Goal: Task Accomplishment & Management: Use online tool/utility

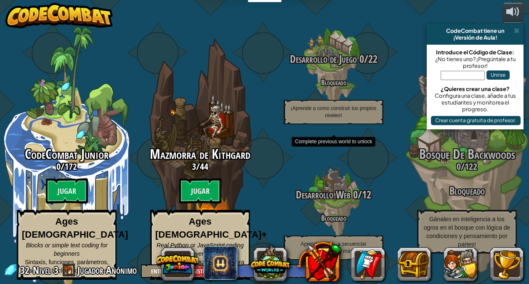
select select "es-ES"
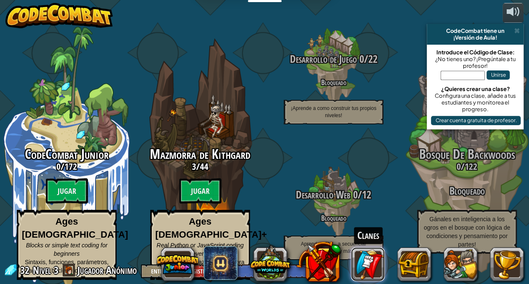
click at [370, 260] on link at bounding box center [368, 264] width 34 height 34
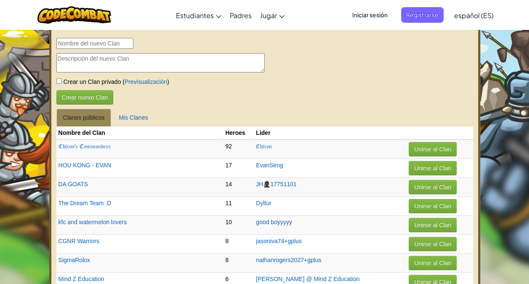
select select "es-ES"
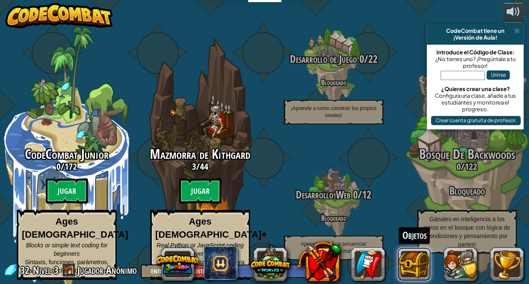
click at [419, 258] on button at bounding box center [414, 264] width 34 height 34
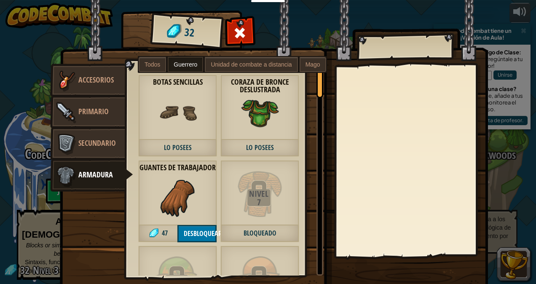
click at [308, 60] on label "Mago" at bounding box center [312, 64] width 27 height 15
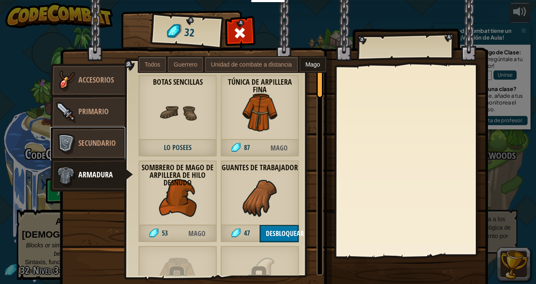
click at [95, 138] on span "Secundario" at bounding box center [96, 143] width 37 height 11
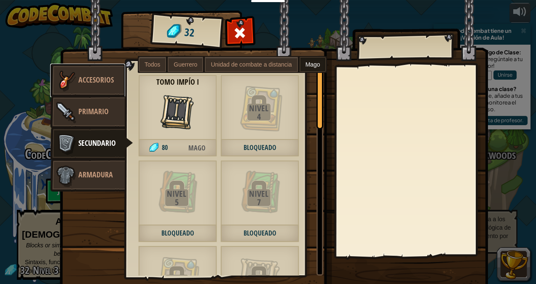
click at [101, 75] on span "Accesorios" at bounding box center [95, 80] width 35 height 11
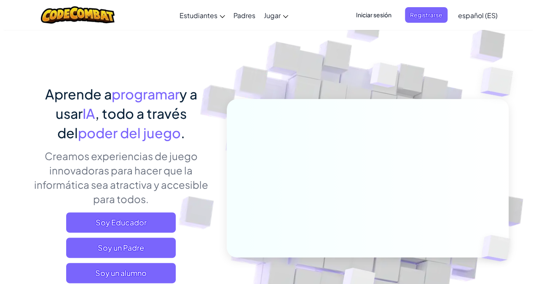
scroll to position [34, 0]
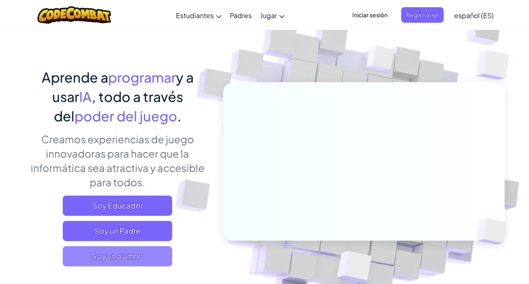
click at [146, 253] on span "Soy un alumno" at bounding box center [117, 256] width 109 height 20
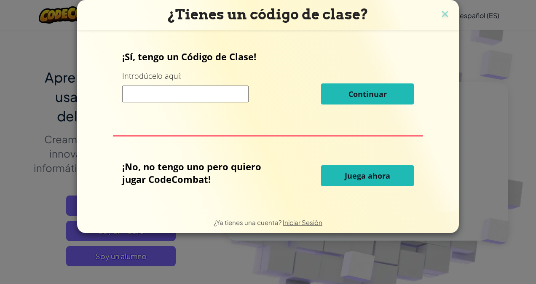
click at [163, 96] on input at bounding box center [185, 93] width 126 height 17
type input "1"
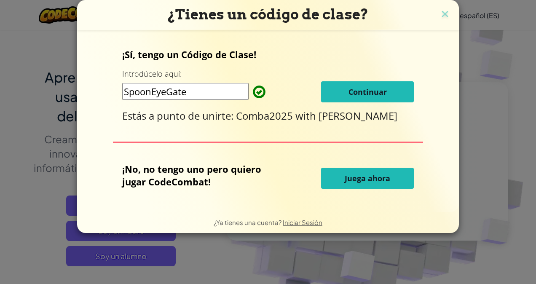
type input "SpoonEyeGate"
click at [351, 89] on span "Continuar" at bounding box center [367, 92] width 38 height 10
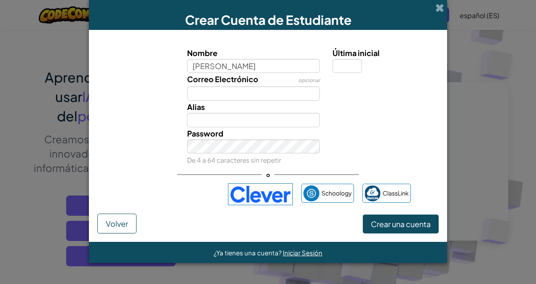
type input "gabriela"
type input "Gabriela"
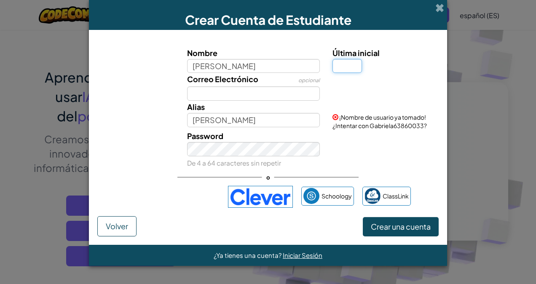
click at [336, 63] on input "Última inicial" at bounding box center [346, 66] width 29 height 14
type input "f"
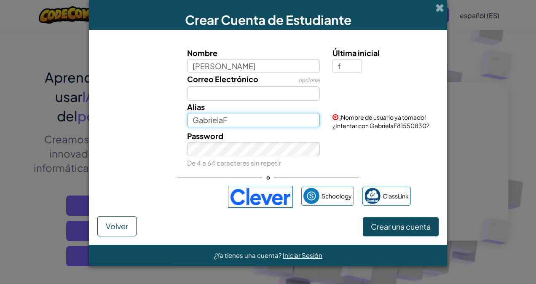
click at [280, 123] on input "GabrielaF" at bounding box center [253, 120] width 133 height 14
type input "G"
type input "combaranquilla"
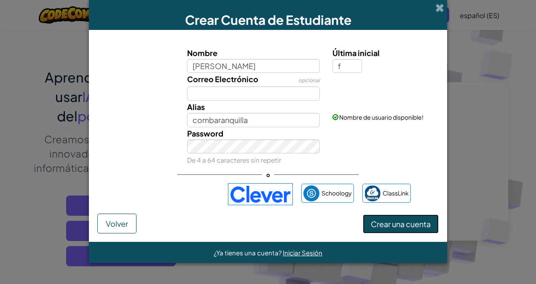
click at [383, 221] on span "Crear una cuenta" at bounding box center [401, 224] width 60 height 10
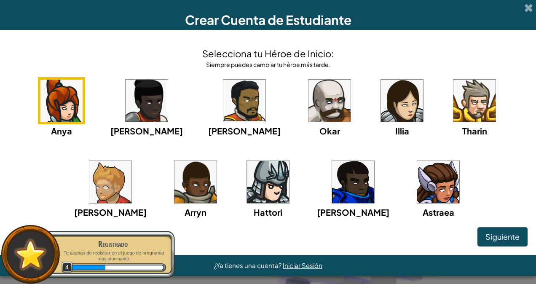
click at [417, 184] on img at bounding box center [438, 182] width 42 height 42
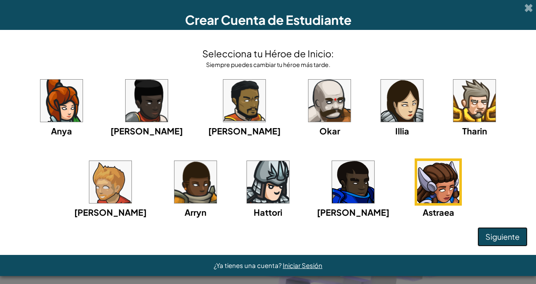
click at [494, 235] on span "Siguiente" at bounding box center [502, 237] width 34 height 10
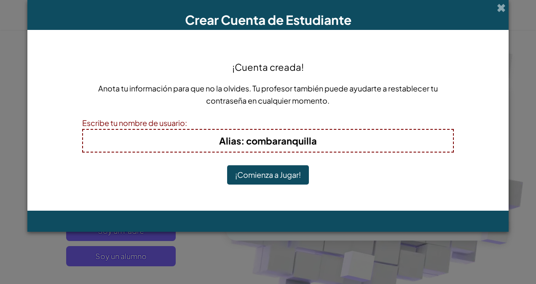
click at [286, 172] on button "¡Comienza a Jugar!" at bounding box center [268, 174] width 82 height 19
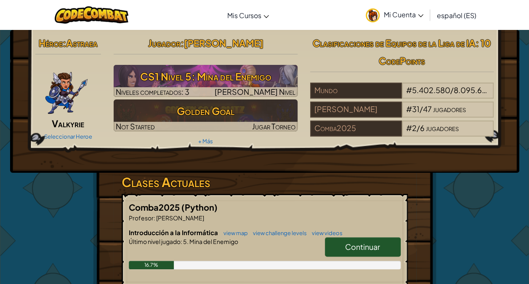
click at [370, 245] on span "Continuar" at bounding box center [362, 247] width 35 height 10
select select "es-ES"
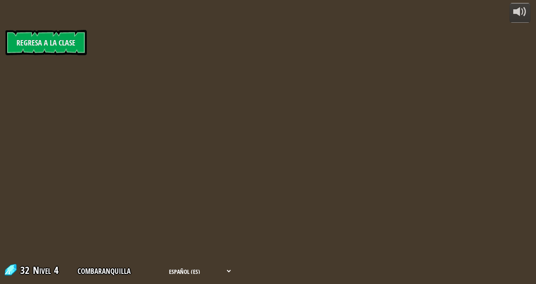
select select "es-ES"
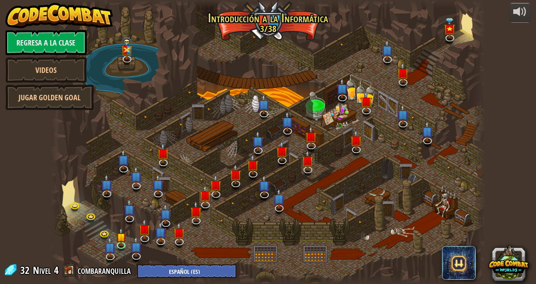
select select "es-ES"
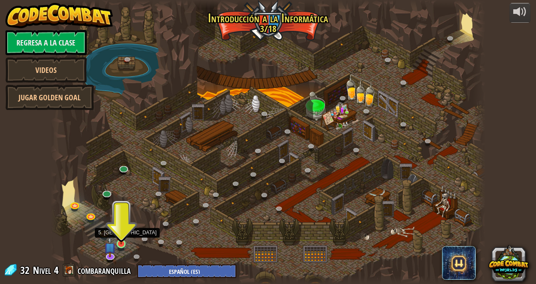
click at [122, 238] on img at bounding box center [121, 232] width 11 height 24
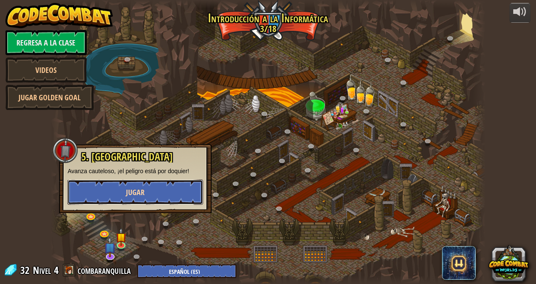
click at [115, 197] on button "Jugar" at bounding box center [135, 191] width 136 height 25
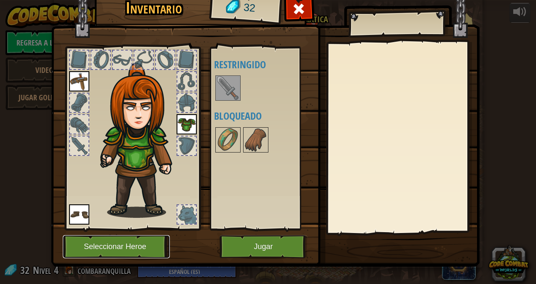
click at [117, 246] on button "Seleccionar Heroe" at bounding box center [116, 246] width 107 height 23
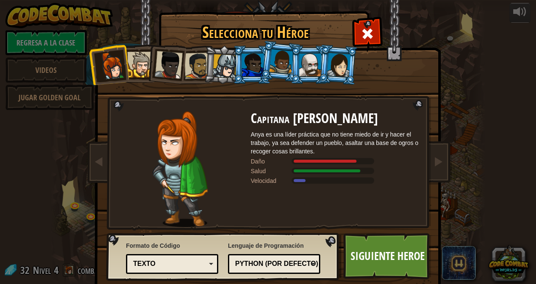
click at [141, 53] on div at bounding box center [140, 65] width 26 height 26
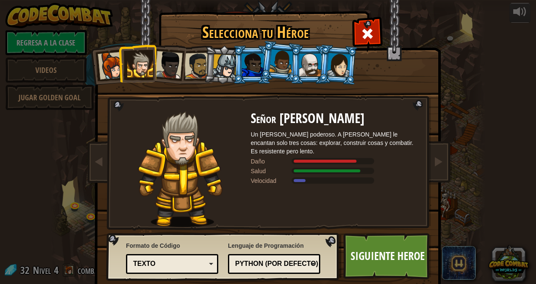
click at [160, 57] on div at bounding box center [169, 65] width 28 height 28
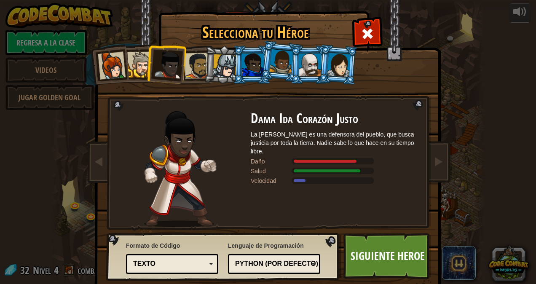
click at [191, 61] on div at bounding box center [197, 66] width 26 height 26
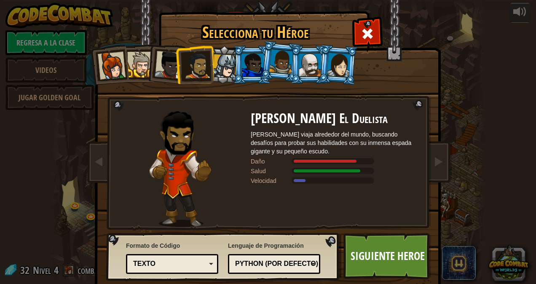
click at [218, 61] on div at bounding box center [225, 66] width 24 height 24
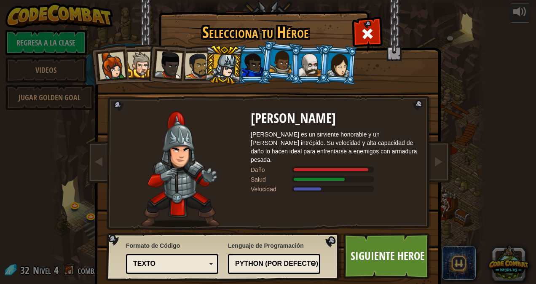
click at [243, 66] on div at bounding box center [253, 64] width 22 height 23
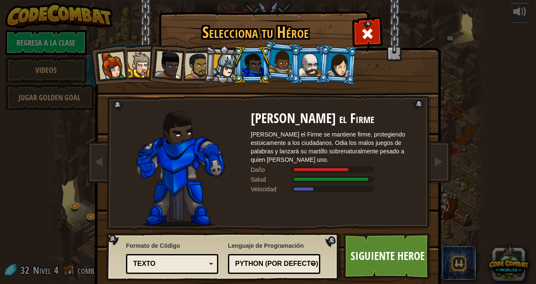
click at [279, 66] on div at bounding box center [281, 61] width 24 height 25
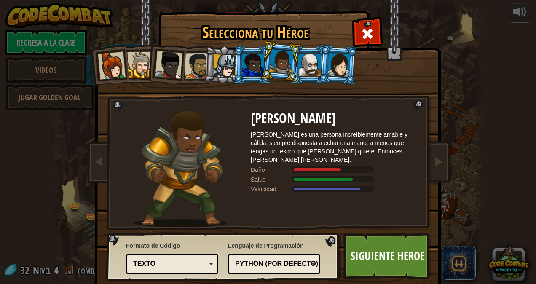
click at [301, 66] on div at bounding box center [310, 64] width 22 height 23
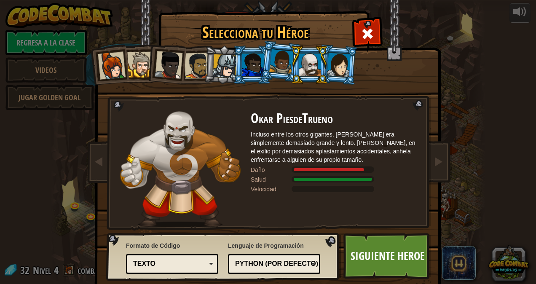
click at [301, 66] on div at bounding box center [310, 64] width 22 height 23
click at [341, 61] on div at bounding box center [339, 65] width 24 height 24
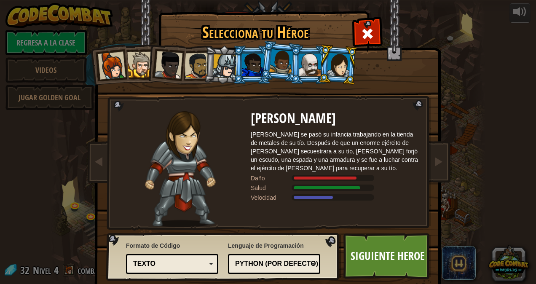
click at [107, 65] on div at bounding box center [112, 66] width 28 height 28
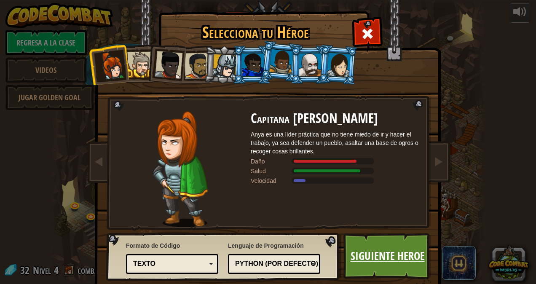
click at [399, 257] on link "Siguiente Heroe" at bounding box center [387, 256] width 88 height 46
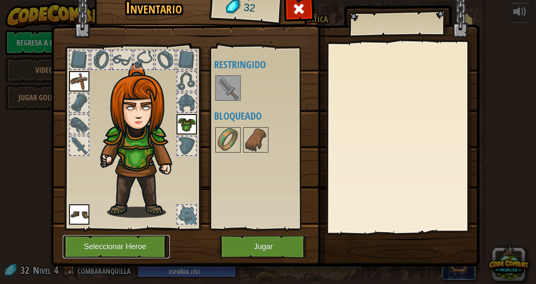
click at [115, 243] on button "Seleccionar Heroe" at bounding box center [116, 246] width 107 height 23
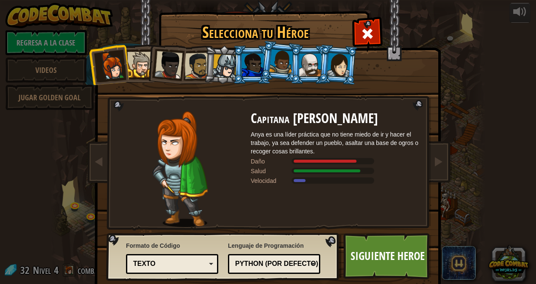
click at [306, 67] on div at bounding box center [310, 64] width 22 height 23
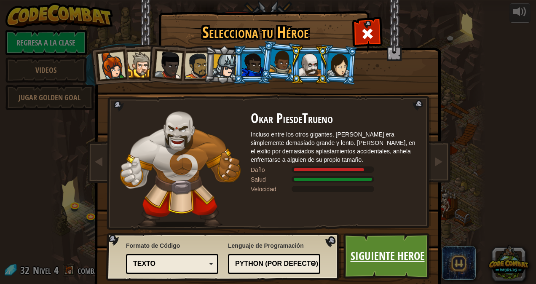
click at [375, 237] on link "Siguiente Heroe" at bounding box center [387, 256] width 88 height 46
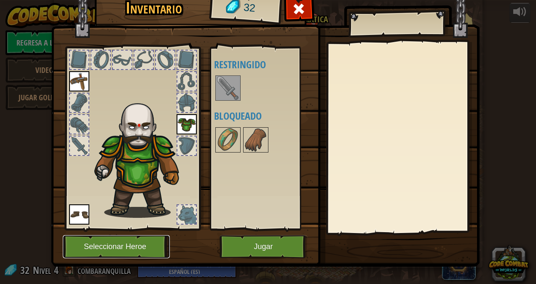
click at [113, 250] on button "Seleccionar Heroe" at bounding box center [116, 246] width 107 height 23
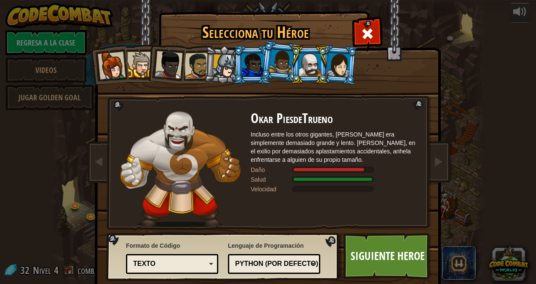
click at [135, 60] on div at bounding box center [140, 65] width 26 height 26
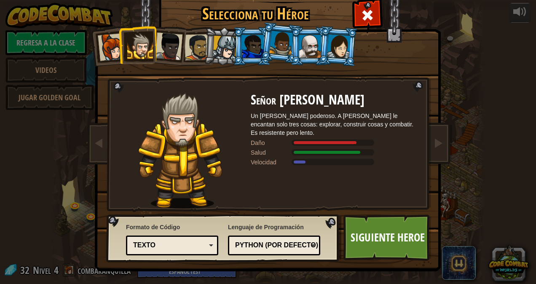
scroll to position [2, 0]
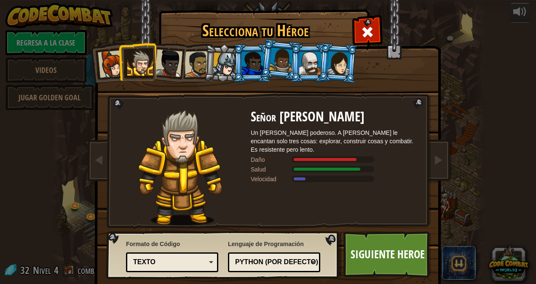
click at [109, 62] on div at bounding box center [112, 64] width 28 height 28
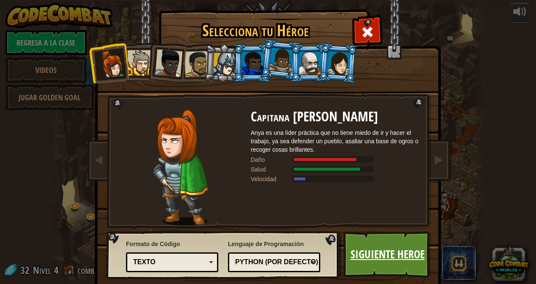
click at [392, 253] on link "Siguiente Heroe" at bounding box center [387, 254] width 88 height 46
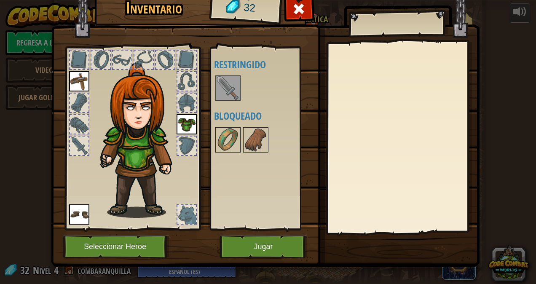
click at [216, 93] on img at bounding box center [228, 88] width 24 height 24
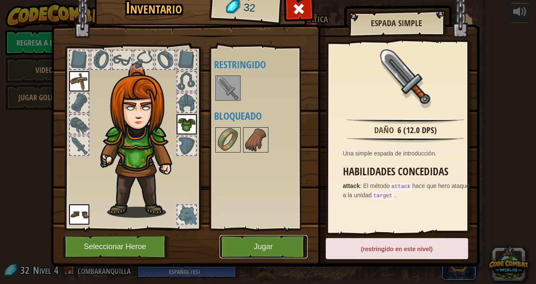
click at [284, 245] on button "Jugar" at bounding box center [263, 246] width 88 height 23
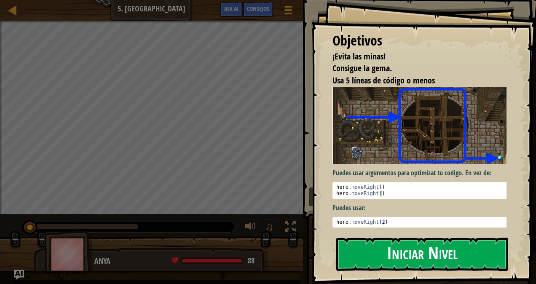
click at [446, 252] on button "Iniciar Nivel" at bounding box center [422, 253] width 172 height 33
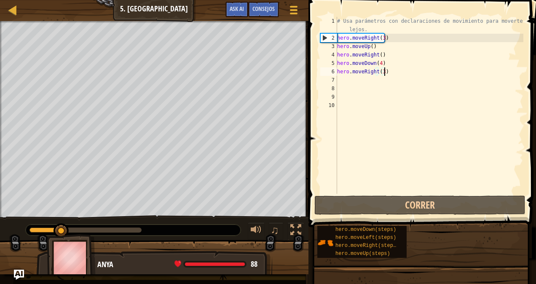
click at [389, 73] on div "# Usa parámetros con declaraciones de movimiento para moverte más lejos. hero .…" at bounding box center [429, 118] width 188 height 202
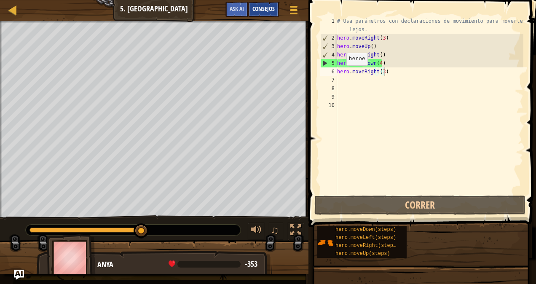
click at [267, 4] on div "Consejos" at bounding box center [263, 10] width 31 height 16
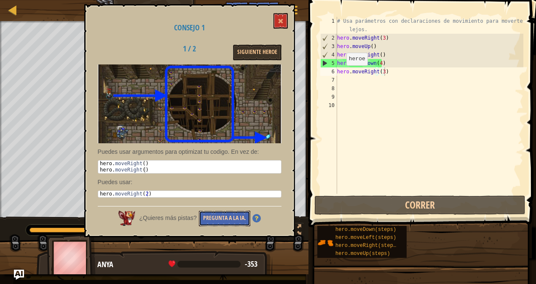
click at [229, 216] on button "Pregunta a la IA." at bounding box center [224, 219] width 51 height 16
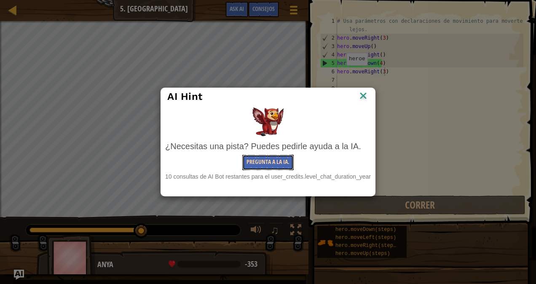
click at [271, 162] on button "Pregunta a la IA." at bounding box center [267, 163] width 51 height 16
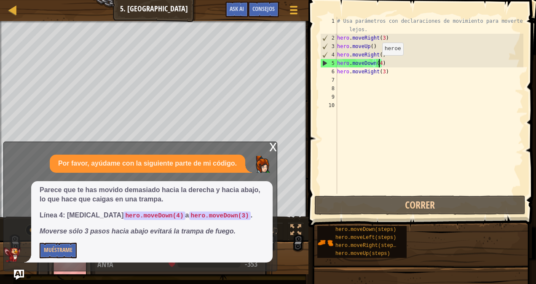
click at [377, 64] on div "# Usa parámetros con declaraciones de movimiento para moverte más lejos. hero .…" at bounding box center [429, 118] width 188 height 202
type textarea "hero.moveDown()"
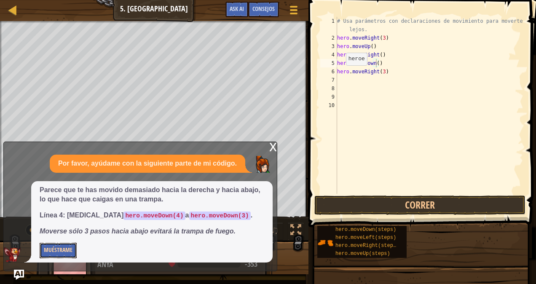
click at [59, 250] on button "Muéstrame" at bounding box center [58, 251] width 37 height 16
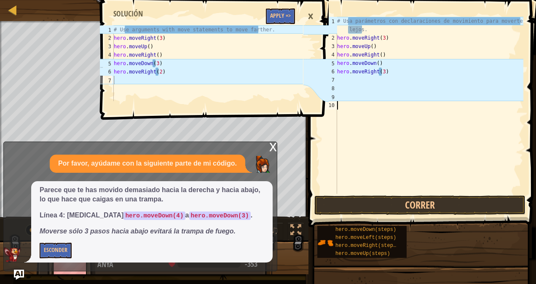
click at [368, 162] on div "# Usa parámetros con declaraciones de movimiento para moverte más lejos. hero .…" at bounding box center [429, 118] width 188 height 202
click at [273, 141] on div "1 2 3 4 5 6 7 # Use arguments with move statements to move farther. hero . move…" at bounding box center [213, 142] width 230 height 284
click at [271, 144] on div "1 2 3 4 5 6 7 # Use arguments with move statements to move farther. hero . move…" at bounding box center [213, 142] width 230 height 284
drag, startPoint x: 271, startPoint y: 144, endPoint x: 373, endPoint y: 62, distance: 130.9
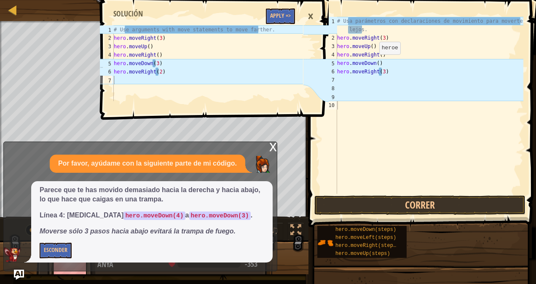
click at [373, 62] on div "Mapa Introducción a la Informática 5. [PERSON_NAME] del Enemigo Menú del Juego …" at bounding box center [268, 142] width 536 height 284
click at [374, 63] on div "# Usa parámetros con declaraciones de movimiento para moverte más lejos. hero .…" at bounding box center [429, 118] width 188 height 202
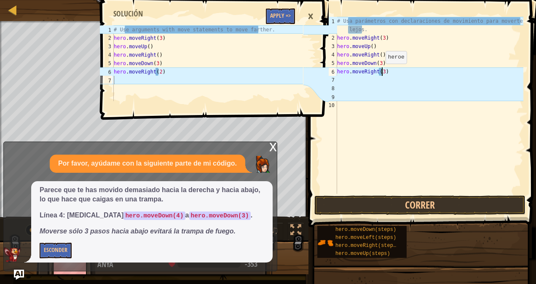
click at [381, 72] on div "# Usa parámetros con declaraciones de movimiento para moverte más lejos. hero .…" at bounding box center [429, 118] width 188 height 202
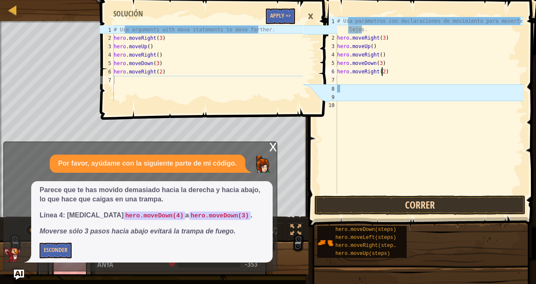
type textarea "hero.moveRight(2)"
click at [436, 205] on button "Correr" at bounding box center [419, 204] width 211 height 19
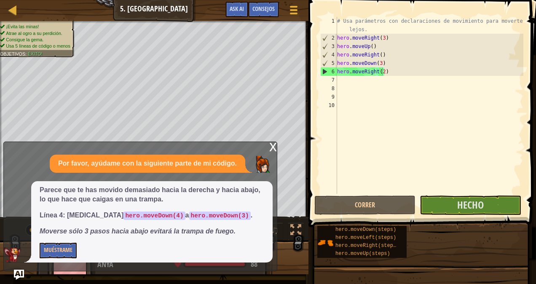
click at [270, 147] on div "x" at bounding box center [273, 146] width 8 height 8
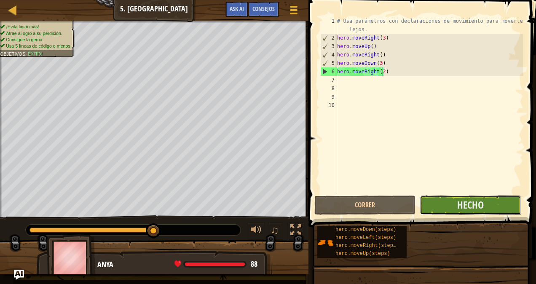
click at [436, 201] on button "Hecho" at bounding box center [469, 204] width 101 height 19
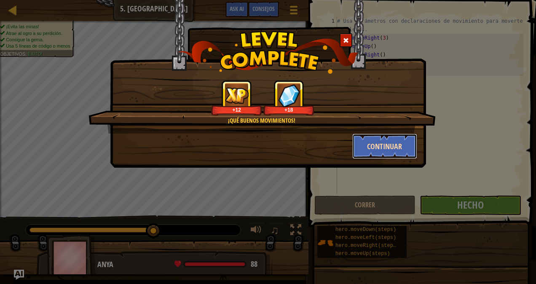
click at [406, 140] on button "Continuar" at bounding box center [384, 145] width 65 height 25
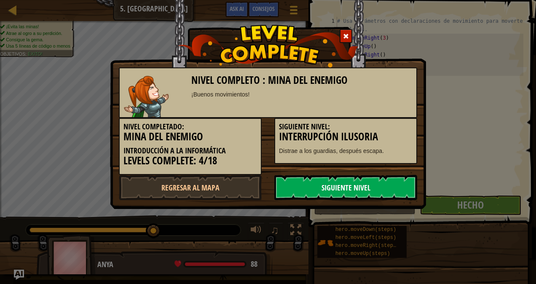
click at [334, 189] on link "Siguiente nivel" at bounding box center [345, 187] width 143 height 25
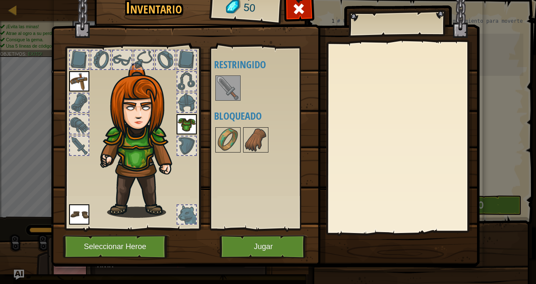
click at [219, 87] on img at bounding box center [228, 88] width 24 height 24
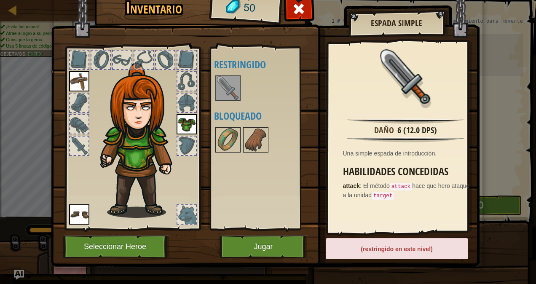
click at [359, 246] on div "(restringido en este nivel)" at bounding box center [396, 248] width 142 height 21
click at [229, 87] on img at bounding box center [228, 88] width 24 height 24
click at [216, 128] on img at bounding box center [228, 140] width 24 height 24
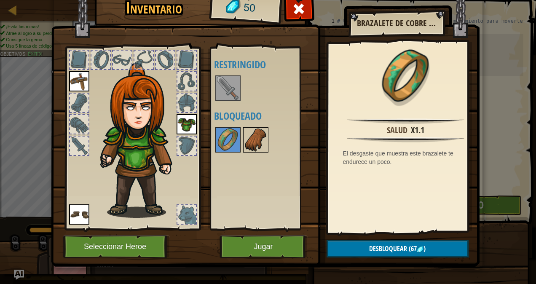
click at [246, 132] on img at bounding box center [256, 140] width 24 height 24
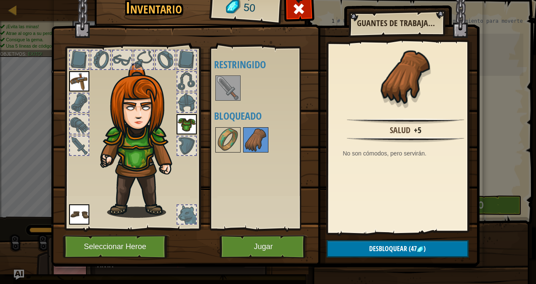
click at [215, 126] on div at bounding box center [267, 140] width 106 height 28
click at [221, 133] on img at bounding box center [228, 140] width 24 height 24
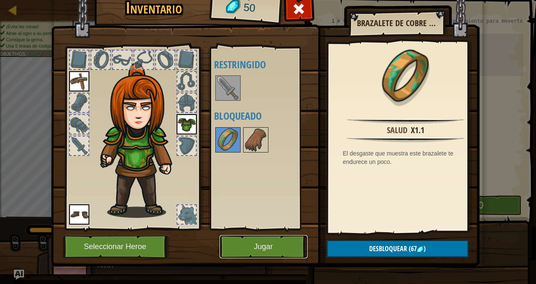
click at [259, 251] on button "Jugar" at bounding box center [263, 246] width 88 height 23
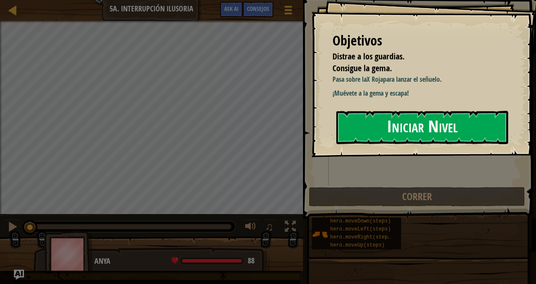
click at [400, 123] on button "Iniciar Nivel" at bounding box center [422, 127] width 172 height 33
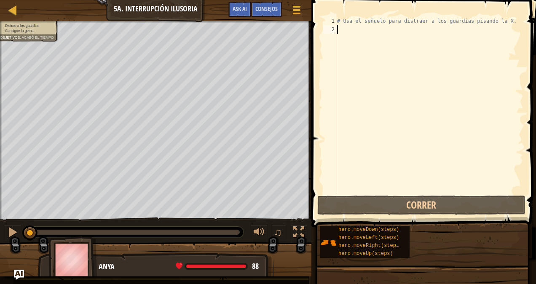
type textarea "h"
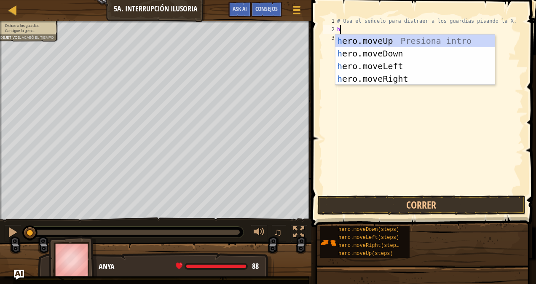
scroll to position [4, 0]
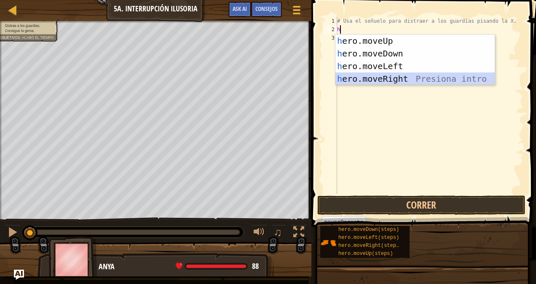
click at [411, 80] on div "h ero.moveUp Presiona intro h ero.moveDown Presiona intro h ero.moveLeft Presio…" at bounding box center [415, 73] width 160 height 76
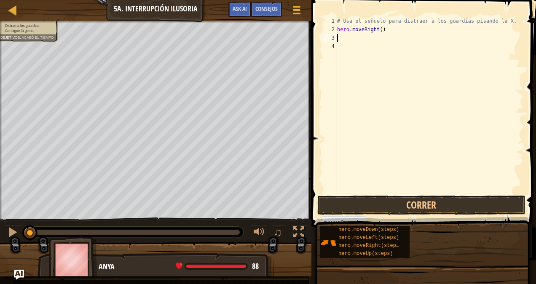
type textarea "e"
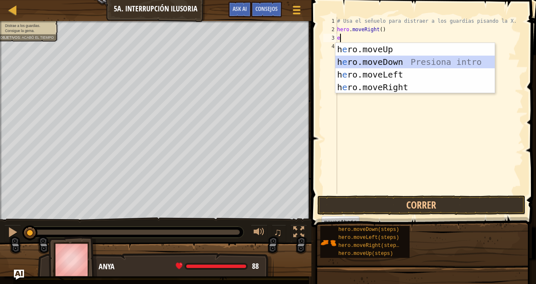
click at [390, 63] on div "h e ro.moveUp Presiona intro h e ro.moveDown Presiona intro h e ro.moveLeft Pre…" at bounding box center [415, 81] width 160 height 76
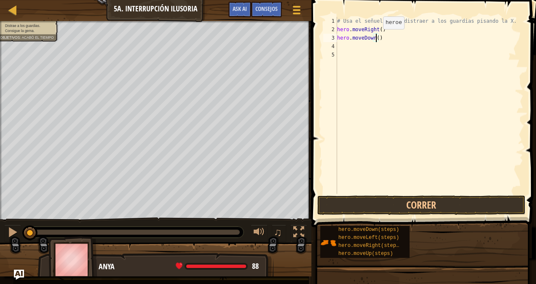
click at [376, 37] on div "# Usa el señuelo para distraer a los guardias pisando la X. hero . moveRight ( …" at bounding box center [429, 114] width 188 height 194
type textarea "hero.moveDown(3)"
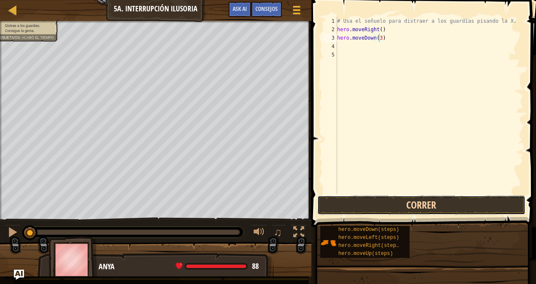
click at [401, 207] on button "Correr" at bounding box center [421, 204] width 208 height 19
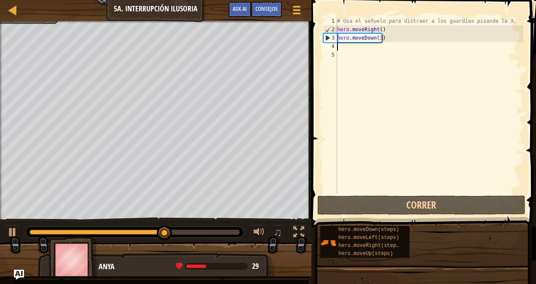
click at [341, 45] on div "# Usa el señuelo para distraer a los guardias pisando la X. hero . moveRight ( …" at bounding box center [429, 114] width 188 height 194
type textarea "e"
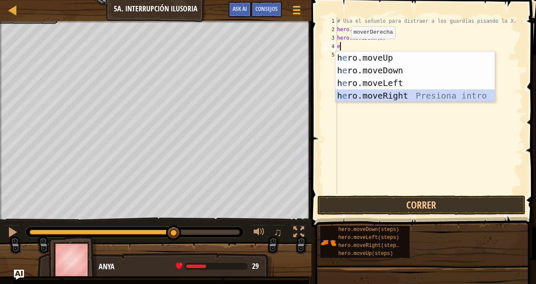
click at [386, 96] on div "h e ro.moveUp Presiona intro h e ro.moveDown Presiona intro h e ro.moveLeft Pre…" at bounding box center [415, 89] width 160 height 76
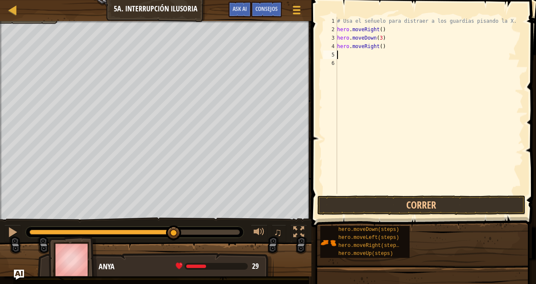
type textarea "h"
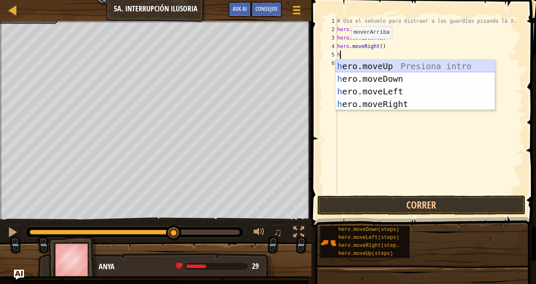
click at [377, 64] on div "h ero.moveUp Presiona intro h ero.moveDown Presiona intro h ero.moveLeft Presio…" at bounding box center [415, 98] width 160 height 76
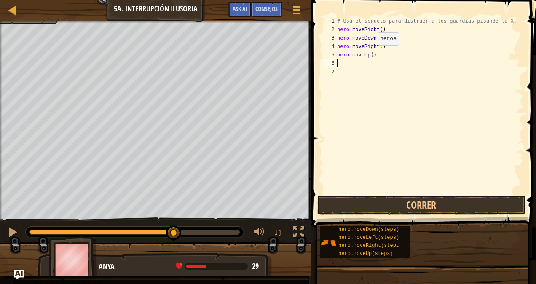
click at [370, 53] on div "# Usa el señuelo para distraer a los guardias pisando la X. hero . moveRight ( …" at bounding box center [429, 114] width 188 height 194
type textarea "hero.moveUp(3)"
click at [339, 64] on div "# Usa el señuelo para distraer a los guardias pisando la X. hero . moveRight ( …" at bounding box center [429, 114] width 188 height 194
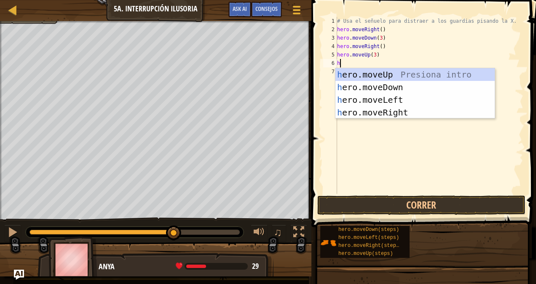
type textarea "he"
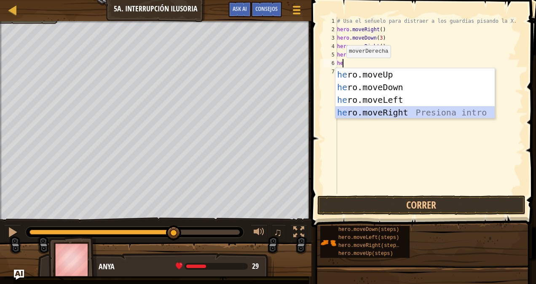
click at [354, 112] on div "he ro.moveUp Presiona intro he ro.moveDown Presiona intro he ro.moveLeft Presio…" at bounding box center [415, 106] width 160 height 76
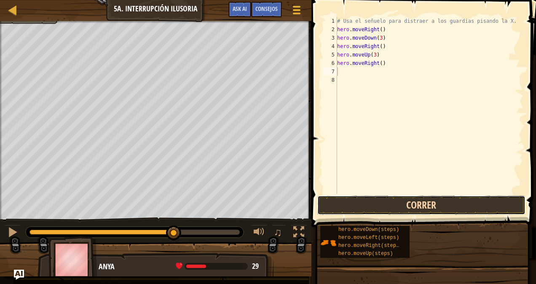
click at [355, 205] on button "Correr" at bounding box center [421, 204] width 208 height 19
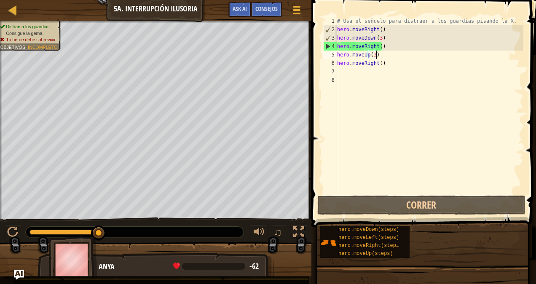
click at [375, 56] on div "# Usa el señuelo para distraer a los guardias pisando la X. hero . moveRight ( …" at bounding box center [429, 114] width 188 height 194
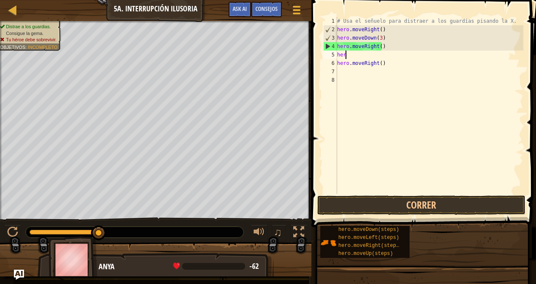
type textarea "h"
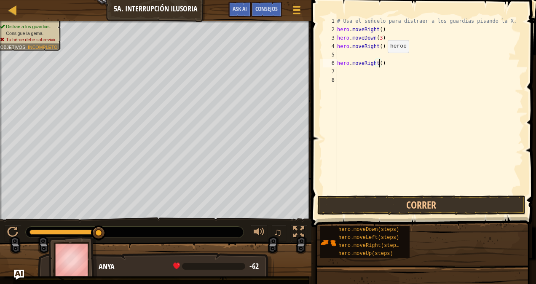
click at [380, 61] on div "# Usa el señuelo para distraer a los guardias pisando la X. hero . moveRight ( …" at bounding box center [429, 114] width 188 height 194
click at [382, 63] on div "# Usa el señuelo para distraer a los guardias pisando la X. hero . moveRight ( …" at bounding box center [429, 114] width 188 height 194
type textarea "h"
click at [338, 51] on div "# Usa el señuelo para distraer a los guardias pisando la X. hero . moveRight ( …" at bounding box center [429, 114] width 188 height 194
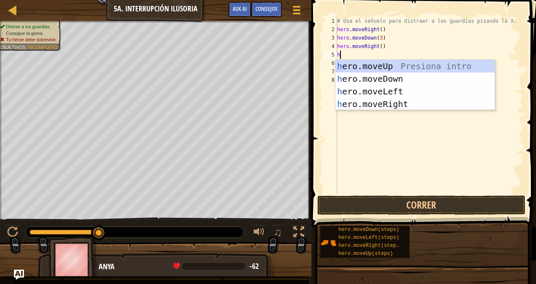
type textarea "he"
click at [384, 64] on div "he ro.moveUp Presiona intro he ro.moveDown Presiona intro he ro.moveLeft Presio…" at bounding box center [415, 98] width 160 height 76
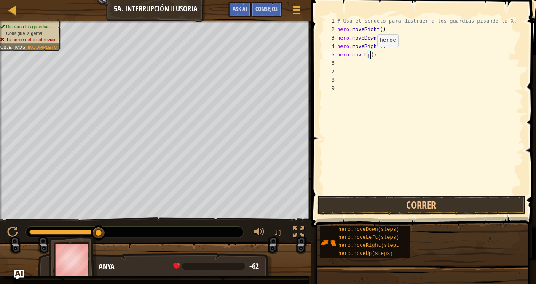
click at [370, 55] on div "# Usa el señuelo para distraer a los guardias pisando la X. hero . moveRight ( …" at bounding box center [429, 114] width 188 height 194
type textarea "hero.moveUp(3)"
click at [337, 63] on div "# Usa el señuelo para distraer a los guardias pisando la X. hero . moveRight ( …" at bounding box center [429, 114] width 188 height 194
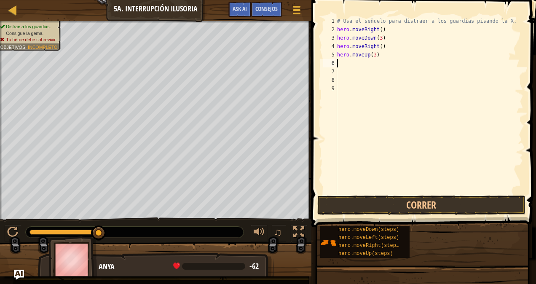
type textarea "e"
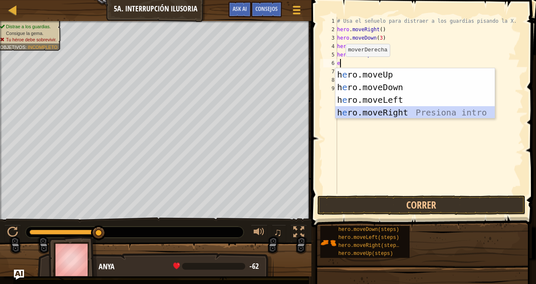
click at [376, 112] on div "h e ro.moveUp Presiona intro h e ro.moveDown Presiona intro h e ro.moveLeft Pre…" at bounding box center [415, 106] width 160 height 76
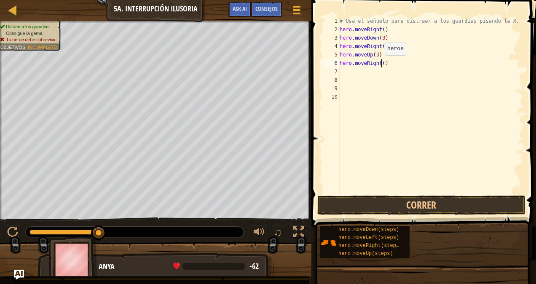
click at [380, 63] on div "# Usa el señuelo para distraer a los guardias pisando la X. hero . moveRight ( …" at bounding box center [430, 114] width 185 height 194
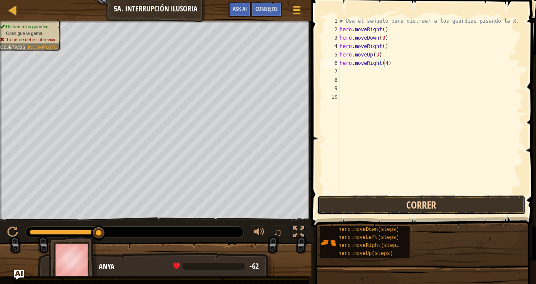
click at [428, 200] on button "Correr" at bounding box center [421, 204] width 208 height 19
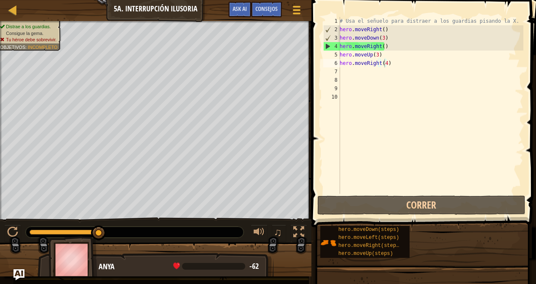
click at [17, 274] on img "Ask AI" at bounding box center [18, 274] width 11 height 11
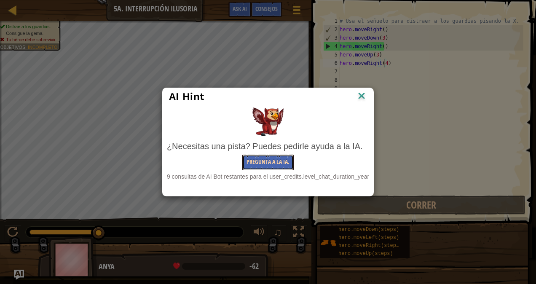
click at [274, 157] on button "Pregunta a la IA." at bounding box center [267, 163] width 51 height 16
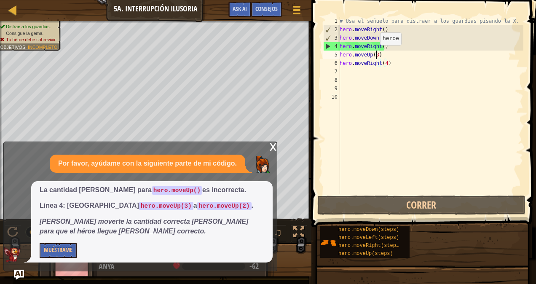
click at [375, 53] on div "# Usa el señuelo para distraer a los guardias pisando la X. hero . moveRight ( …" at bounding box center [430, 114] width 185 height 194
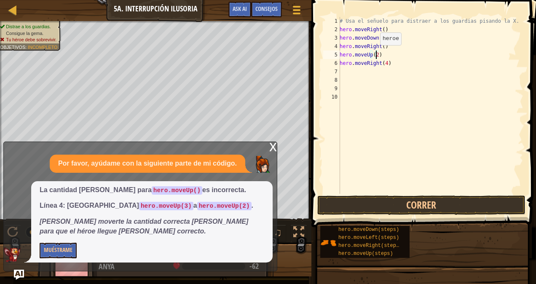
scroll to position [4, 3]
type textarea "hero.moveUp(2)"
click at [369, 195] on span at bounding box center [424, 102] width 231 height 252
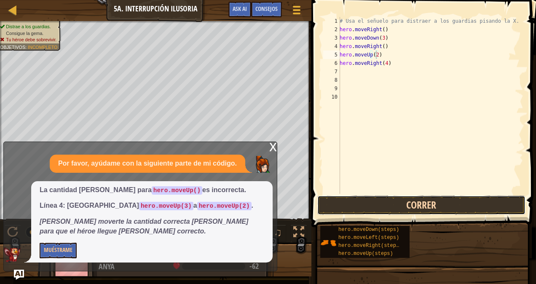
click at [376, 201] on button "Correr" at bounding box center [421, 204] width 208 height 19
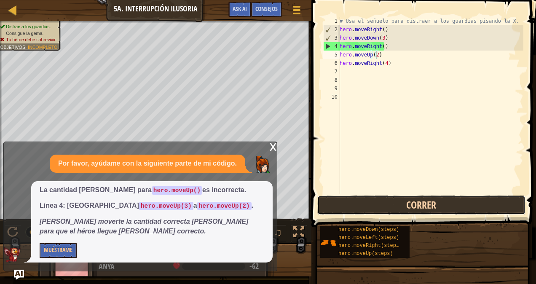
click at [376, 201] on button "Correr" at bounding box center [421, 204] width 208 height 19
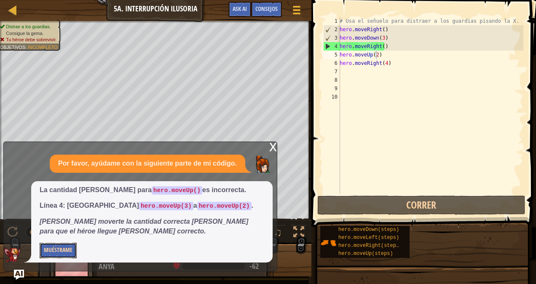
click at [48, 250] on button "Muéstrame" at bounding box center [58, 251] width 37 height 16
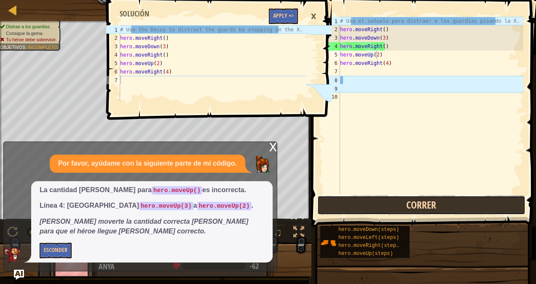
click at [460, 205] on button "Correr" at bounding box center [421, 204] width 208 height 19
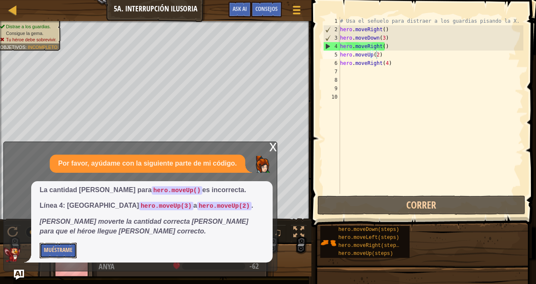
click at [65, 249] on button "Muéstrame" at bounding box center [58, 251] width 37 height 16
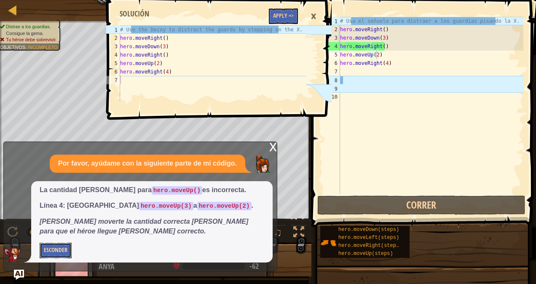
click at [53, 252] on button "Esconder" at bounding box center [56, 251] width 32 height 16
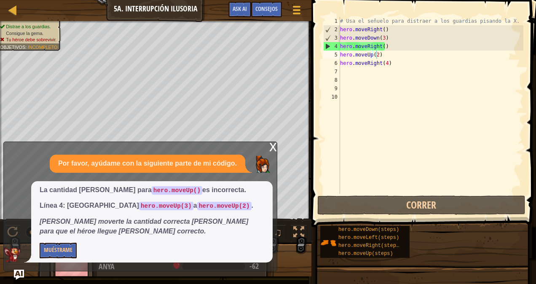
click at [275, 149] on div "x" at bounding box center [273, 146] width 8 height 8
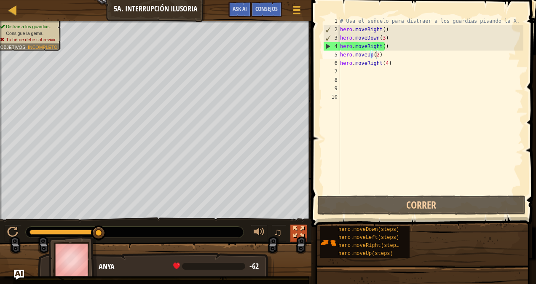
click at [300, 229] on div at bounding box center [298, 232] width 11 height 11
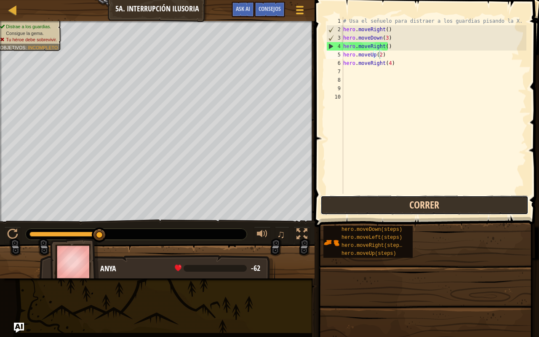
click at [408, 195] on button "Correr" at bounding box center [424, 204] width 208 height 19
click at [417, 208] on button "Correr" at bounding box center [424, 204] width 208 height 19
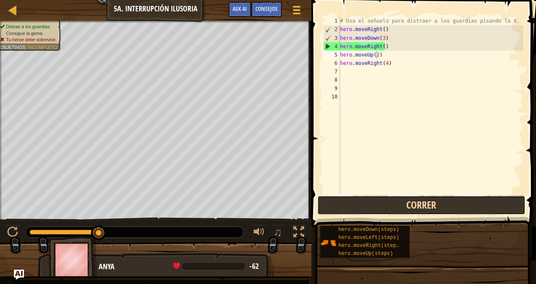
click at [357, 203] on button "Correr" at bounding box center [421, 204] width 208 height 19
click at [373, 210] on button "Correr" at bounding box center [421, 204] width 208 height 19
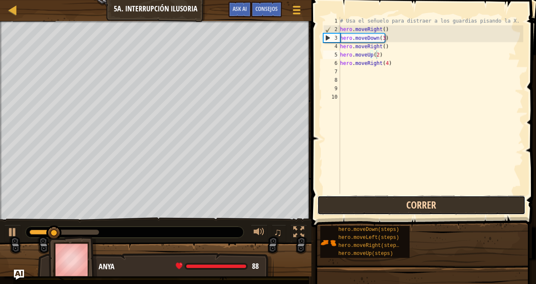
click at [373, 210] on button "Correr" at bounding box center [421, 204] width 208 height 19
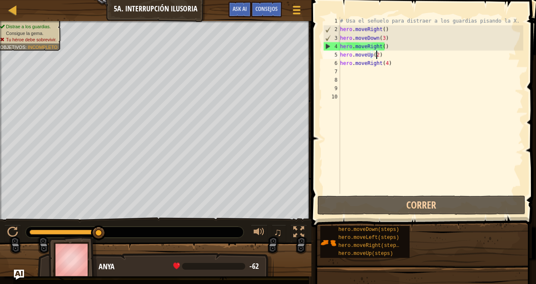
click at [343, 71] on div "# Usa el señuelo para distraer a los guardias pisando la X. hero . moveRight ( …" at bounding box center [430, 114] width 185 height 194
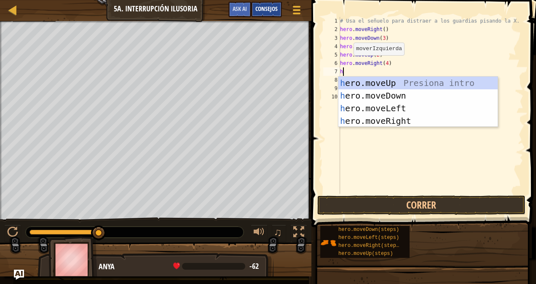
click at [262, 12] on span "Consejos" at bounding box center [266, 9] width 22 height 8
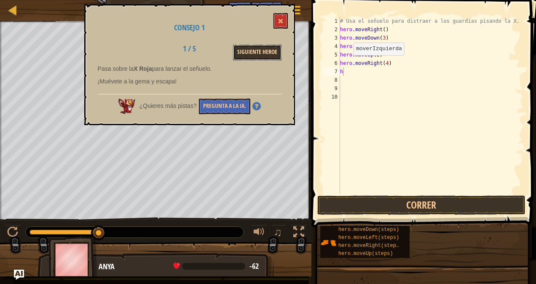
click at [256, 50] on button "Siguiente Heroe" at bounding box center [257, 53] width 48 height 16
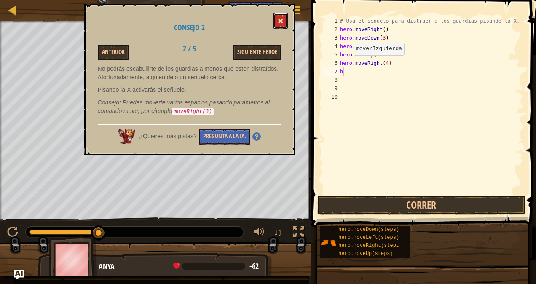
click at [281, 20] on span at bounding box center [280, 21] width 6 height 6
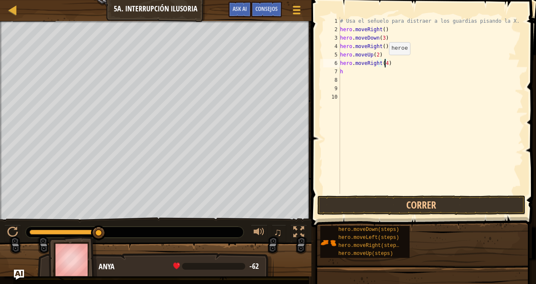
click at [384, 63] on div "# Usa el señuelo para distraer a los guardias pisando la X. hero . moveRight ( …" at bounding box center [430, 114] width 185 height 194
click at [268, 3] on div "Consejos" at bounding box center [266, 10] width 31 height 16
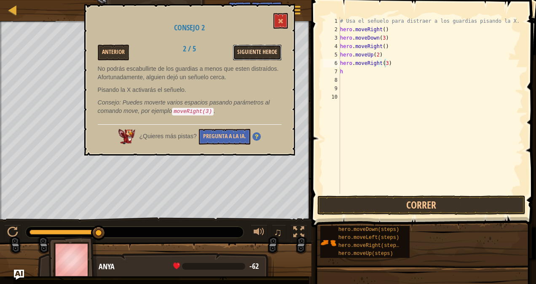
click at [253, 49] on button "Siguiente Heroe" at bounding box center [257, 53] width 48 height 16
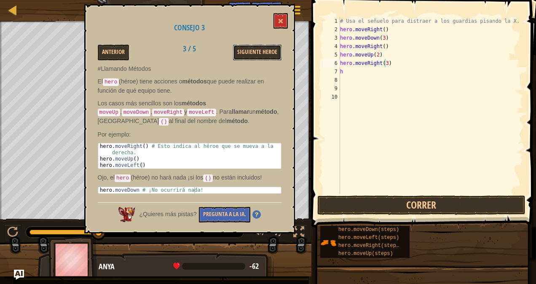
click at [253, 49] on button "Siguiente Heroe" at bounding box center [257, 53] width 48 height 16
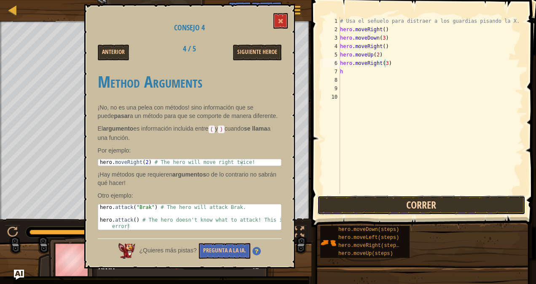
click at [467, 205] on button "Correr" at bounding box center [421, 204] width 208 height 19
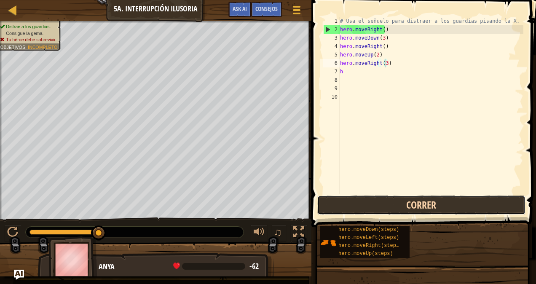
click at [364, 204] on button "Correr" at bounding box center [421, 204] width 208 height 19
click at [398, 197] on button "Correr" at bounding box center [421, 204] width 208 height 19
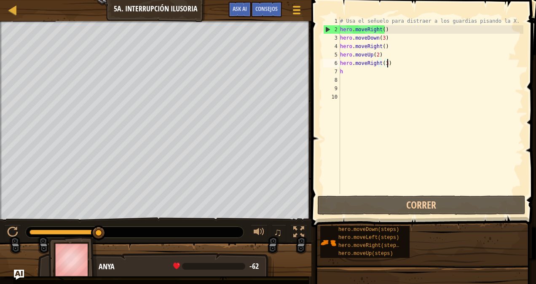
click at [391, 64] on div "# Usa el señuelo para distraer a los guardias pisando la X. hero . moveRight ( …" at bounding box center [430, 114] width 185 height 194
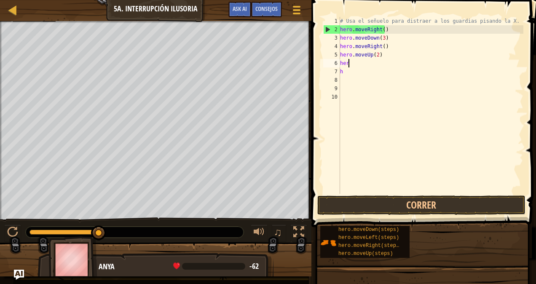
scroll to position [4, 0]
type textarea "h"
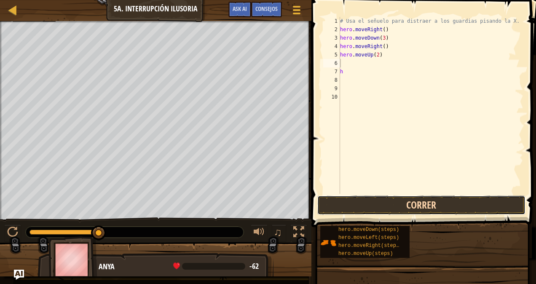
click at [393, 203] on button "Correr" at bounding box center [421, 204] width 208 height 19
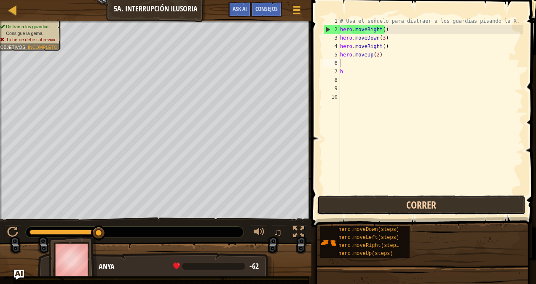
click at [437, 200] on button "Correr" at bounding box center [421, 204] width 208 height 19
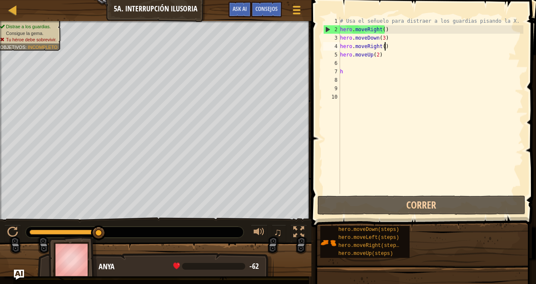
click at [386, 46] on div "# Usa el señuelo para distraer a los guardias pisando la X. hero . moveRight ( …" at bounding box center [430, 114] width 185 height 194
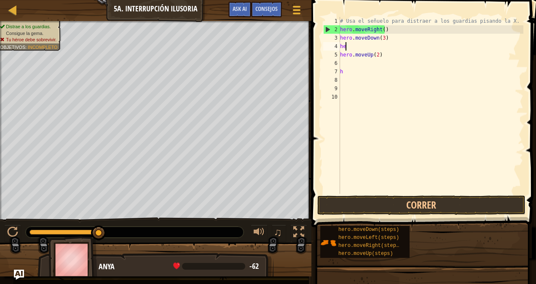
type textarea "h"
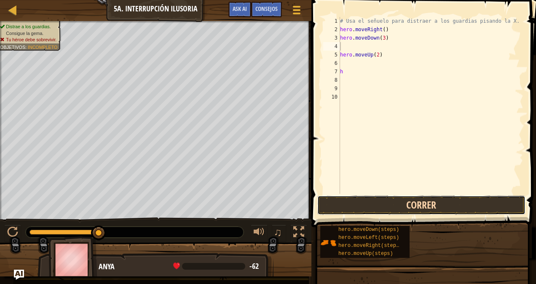
click at [383, 208] on button "Correr" at bounding box center [421, 204] width 208 height 19
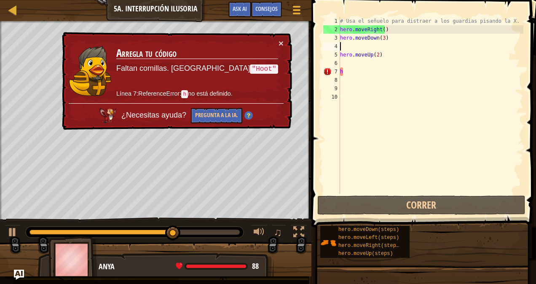
type textarea "hero.moveDown(3)"
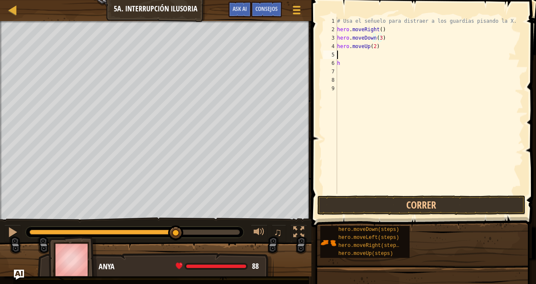
click at [342, 55] on div "# Usa el señuelo para distraer a los guardias pisando la X. hero . moveRight ( …" at bounding box center [429, 114] width 188 height 194
type textarea "h"
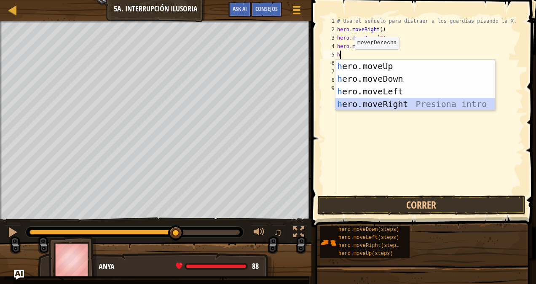
click at [402, 100] on div "h ero.moveUp Presiona intro h ero.moveDown Presiona intro h ero.moveLeft Presio…" at bounding box center [415, 98] width 160 height 76
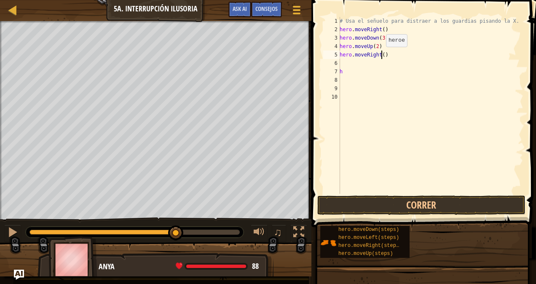
click at [381, 55] on div "# Usa el señuelo para distraer a los guardias pisando la X. hero . moveRight ( …" at bounding box center [430, 114] width 185 height 194
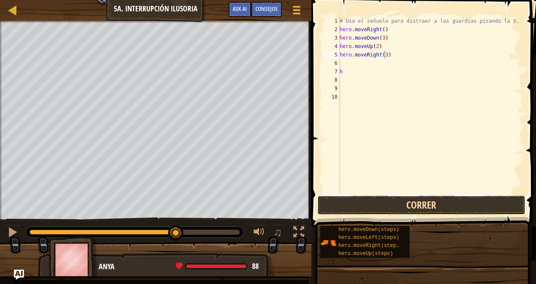
click at [402, 204] on button "Correr" at bounding box center [421, 204] width 208 height 19
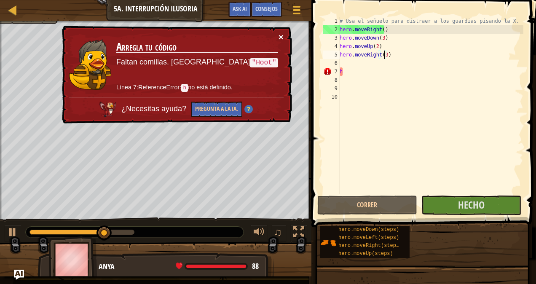
click at [278, 33] on button "×" at bounding box center [280, 36] width 5 height 9
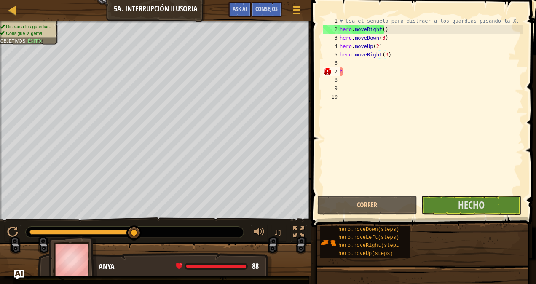
click at [344, 72] on div "# Usa el señuelo para distraer a los guardias pisando la X. hero . moveRight ( …" at bounding box center [430, 114] width 185 height 194
type textarea "h"
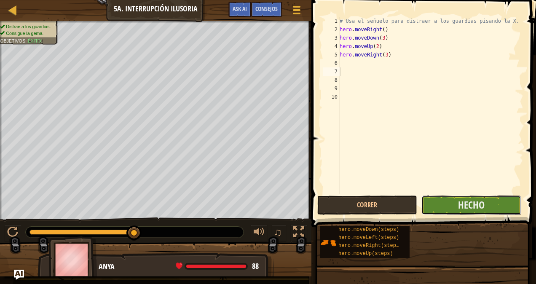
click at [451, 205] on button "Hecho" at bounding box center [471, 204] width 100 height 19
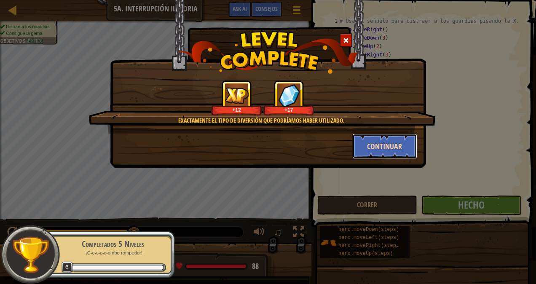
click at [375, 141] on button "Continuar" at bounding box center [384, 145] width 65 height 25
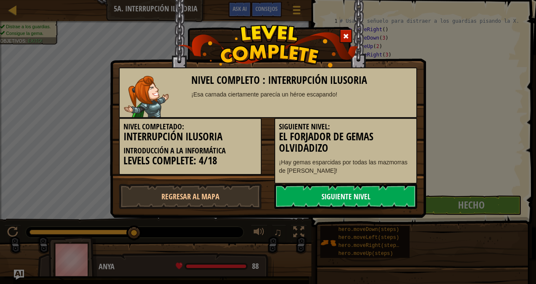
click at [343, 195] on link "Siguiente nivel" at bounding box center [345, 196] width 143 height 25
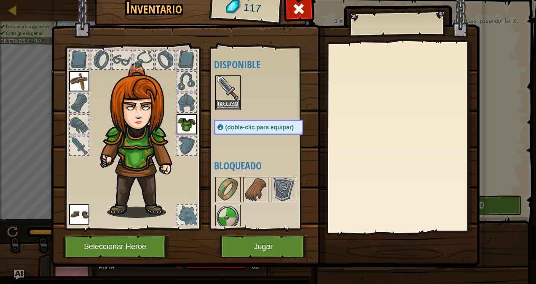
click at [225, 97] on img at bounding box center [228, 88] width 24 height 24
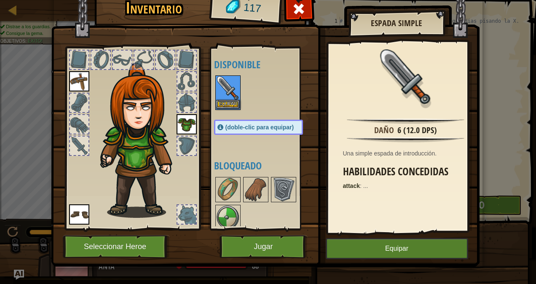
click at [225, 97] on img at bounding box center [228, 88] width 24 height 24
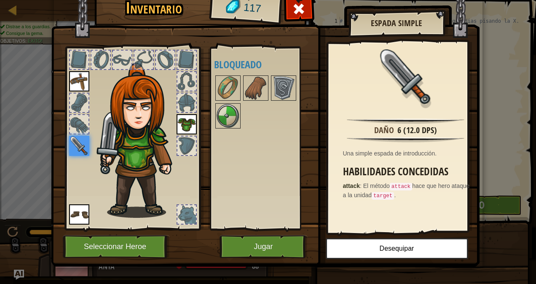
click at [231, 101] on div at bounding box center [267, 102] width 106 height 56
click at [220, 109] on img at bounding box center [228, 116] width 24 height 24
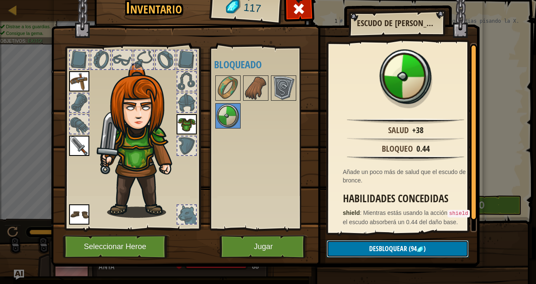
click at [398, 244] on span "Desbloquear" at bounding box center [388, 248] width 38 height 9
click at [398, 244] on button "Confirmar" at bounding box center [397, 248] width 142 height 17
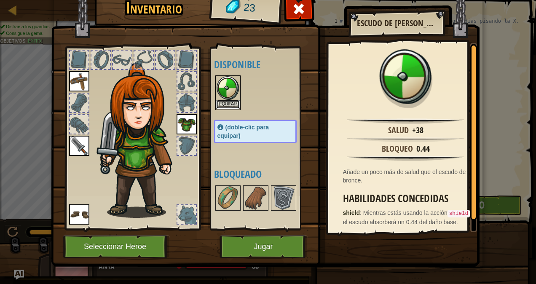
click at [222, 102] on button "Equipar" at bounding box center [228, 104] width 24 height 9
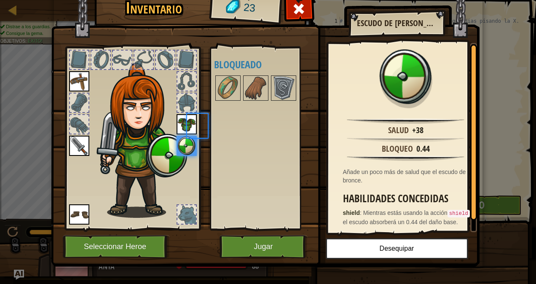
click at [222, 1] on body "Mapa Introducción a la Informática 5a. Interrupción Ilusoria Menú del Juego Hec…" at bounding box center [268, 0] width 536 height 1
click at [226, 77] on img at bounding box center [228, 88] width 24 height 24
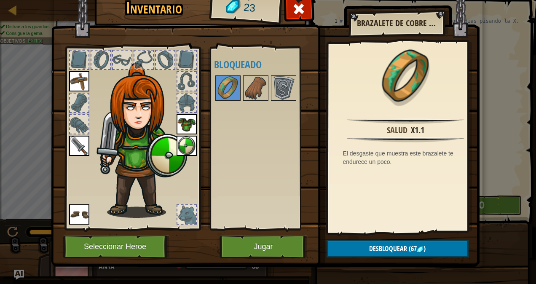
click at [69, 79] on img at bounding box center [79, 81] width 20 height 20
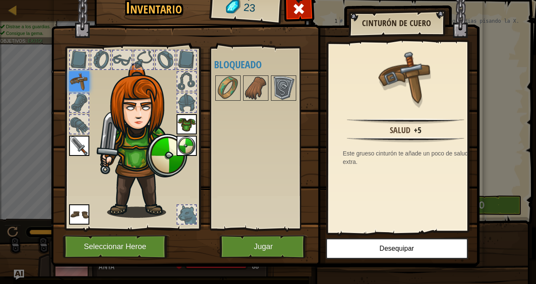
click at [72, 147] on img at bounding box center [79, 146] width 20 height 20
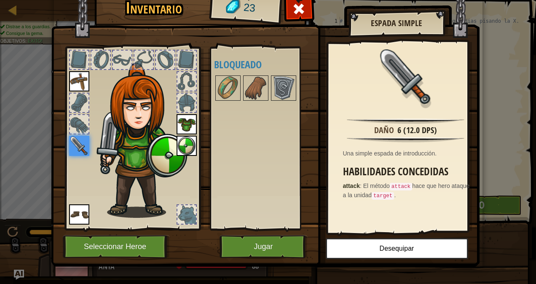
click at [187, 117] on img at bounding box center [186, 124] width 20 height 20
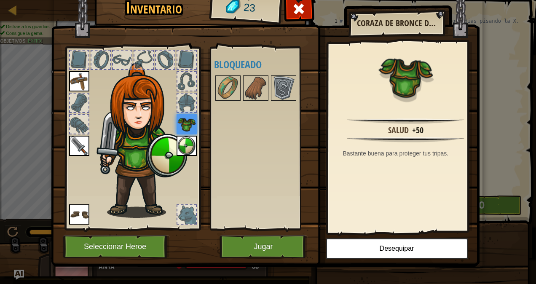
click at [181, 140] on img at bounding box center [186, 146] width 20 height 20
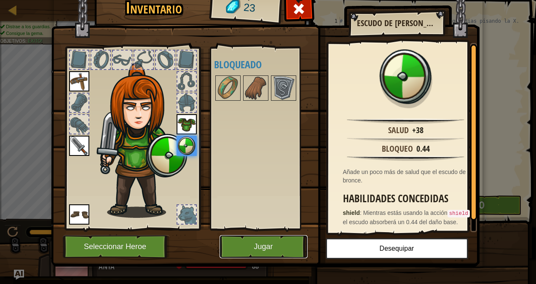
click at [244, 243] on button "Jugar" at bounding box center [263, 246] width 88 height 23
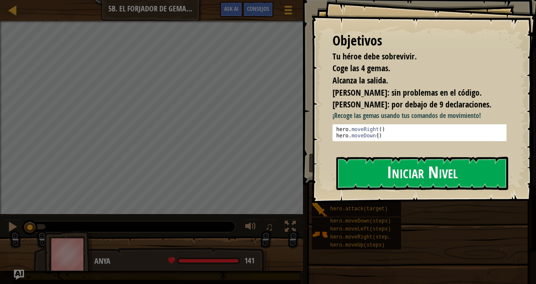
click at [396, 172] on button "Iniciar Nivel" at bounding box center [422, 173] width 172 height 33
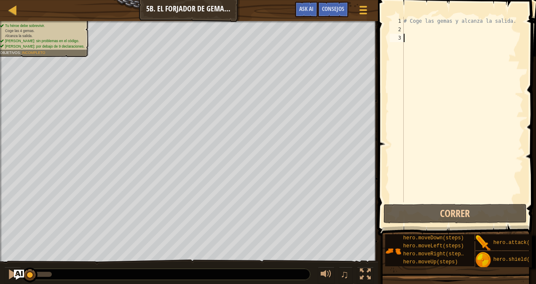
type textarea "h"
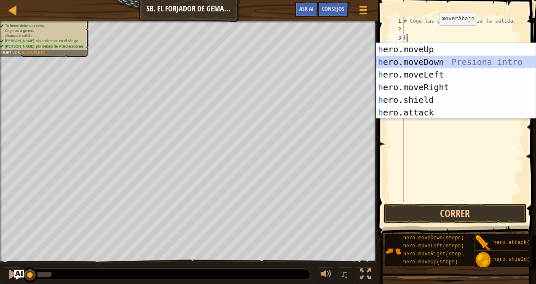
click at [428, 64] on div "h ero.moveUp Presiona intro h ero.moveDown Presiona intro h ero.moveLeft Presio…" at bounding box center [456, 93] width 160 height 101
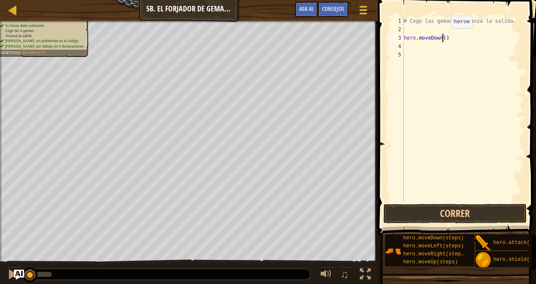
click at [443, 37] on div "# Coge las gemas y alcanza la salida. hero . moveDown ( )" at bounding box center [462, 118] width 121 height 202
click at [445, 37] on div "# Coge las gemas y alcanza la salida. hero . moveDown ( )" at bounding box center [462, 118] width 121 height 202
type textarea "h"
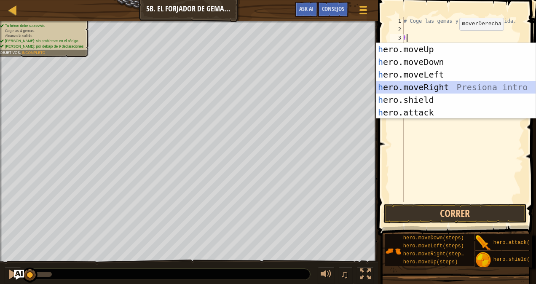
click at [447, 89] on div "h ero.moveUp Presiona intro h ero.moveDown Presiona intro h ero.moveLeft Presio…" at bounding box center [456, 93] width 160 height 101
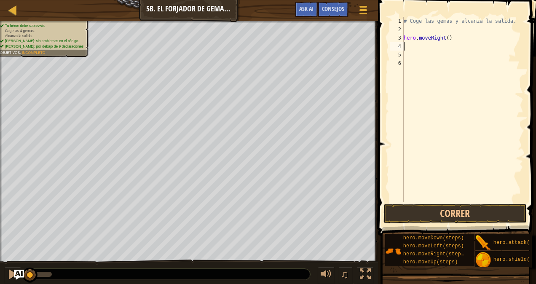
type textarea "h"
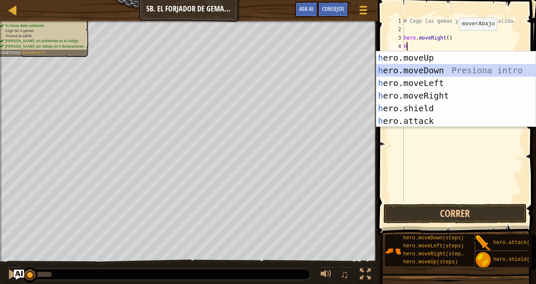
click at [417, 71] on div "h ero.moveUp Presiona intro h ero.moveDown Presiona intro h ero.moveLeft Presio…" at bounding box center [456, 101] width 160 height 101
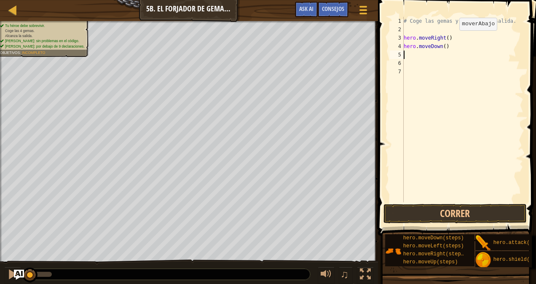
type textarea "e"
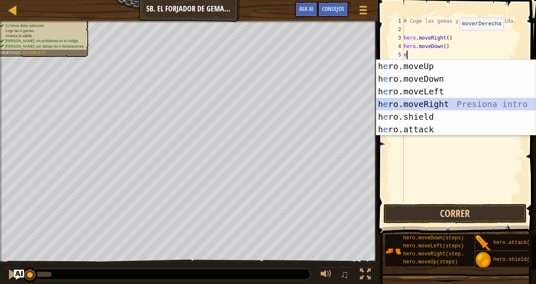
click at [459, 101] on div "h e ro.moveUp Presiona intro h e ro.moveDown Presiona intro h e ro.moveLeft Pre…" at bounding box center [456, 110] width 160 height 101
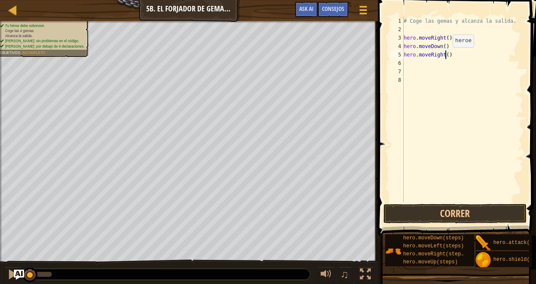
click at [445, 56] on div "# Coge las gemas y alcanza la salida. hero . moveRight ( ) hero . moveDown ( ) …" at bounding box center [462, 118] width 121 height 202
type textarea "hero.moveRight(3)"
click at [408, 62] on div "# Coge las gemas y alcanza la salida. hero . moveRight ( ) hero . moveDown ( ) …" at bounding box center [462, 118] width 121 height 202
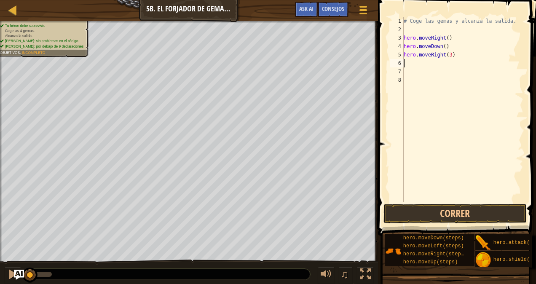
type textarea "e"
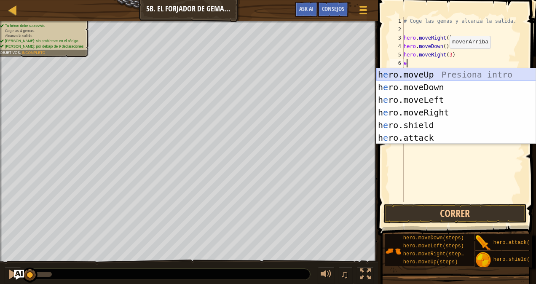
click at [401, 72] on div "h e ro.moveUp Presiona intro h e ro.moveDown Presiona intro h e ro.moveLeft Pre…" at bounding box center [456, 118] width 160 height 101
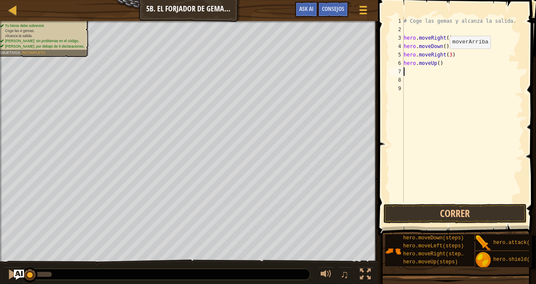
type textarea "e"
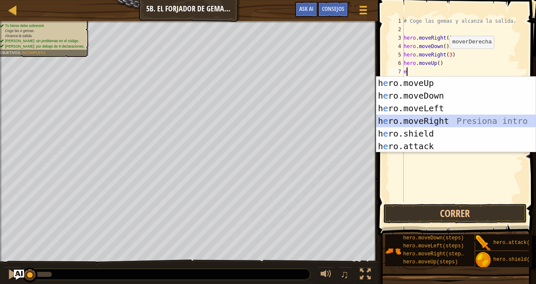
click at [453, 115] on div "h e ro.moveUp Presiona intro h e ro.moveDown Presiona intro h e ro.moveLeft Pre…" at bounding box center [456, 127] width 160 height 101
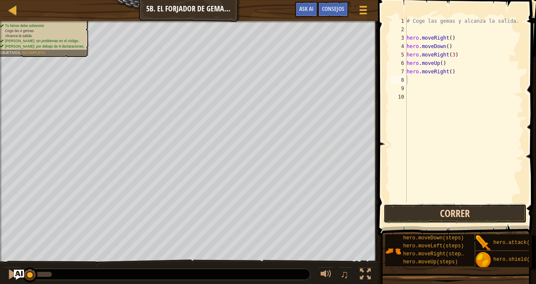
click at [419, 205] on button "Correr" at bounding box center [454, 213] width 143 height 19
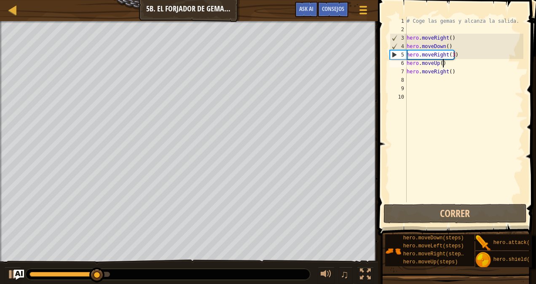
click at [449, 64] on div "# Coge las gemas y alcanza la salida. hero . moveRight ( ) hero . moveDown ( ) …" at bounding box center [464, 118] width 119 height 202
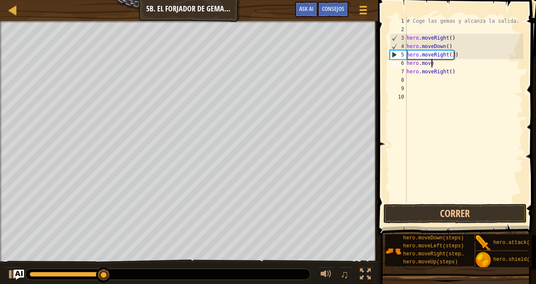
type textarea "h"
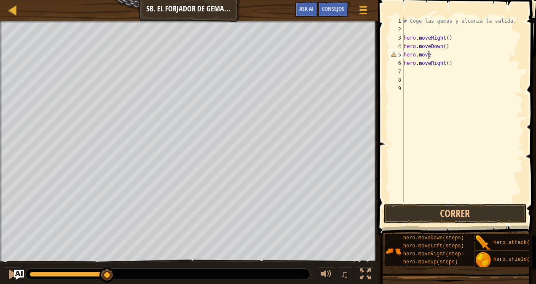
type textarea "h"
type textarea "e"
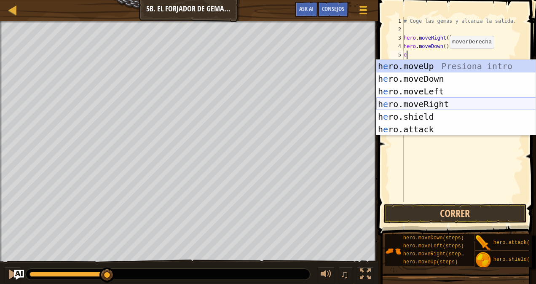
click at [423, 99] on div "h e ro.moveUp Presiona intro h e ro.moveDown Presiona intro h e ro.moveLeft Pre…" at bounding box center [456, 110] width 160 height 101
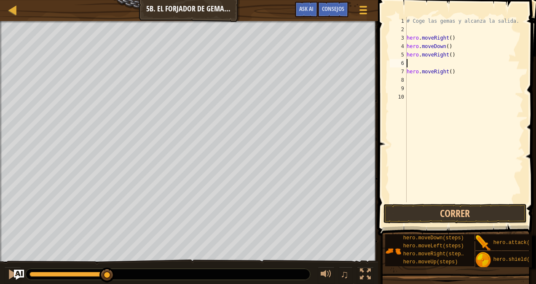
click at [414, 65] on div "# Coge las gemas y alcanza la salida. hero . moveRight ( ) hero . moveDown ( ) …" at bounding box center [464, 118] width 119 height 202
click at [429, 207] on button "Correr" at bounding box center [454, 213] width 143 height 19
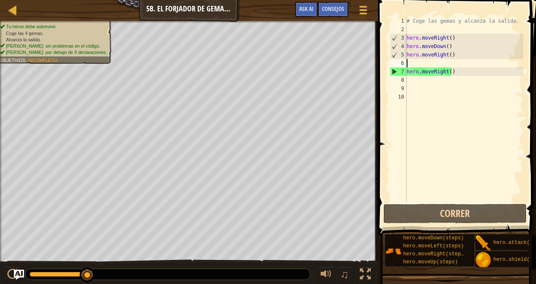
type textarea "h"
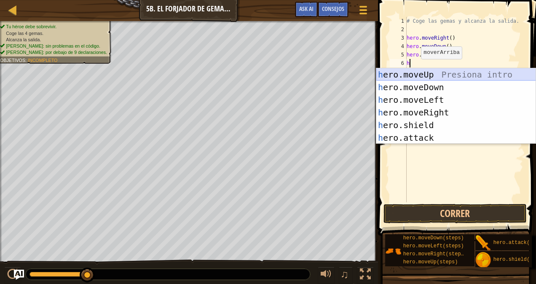
click at [421, 69] on div "h ero.moveUp Presiona intro h ero.moveDown Presiona intro h ero.moveLeft Presio…" at bounding box center [456, 118] width 160 height 101
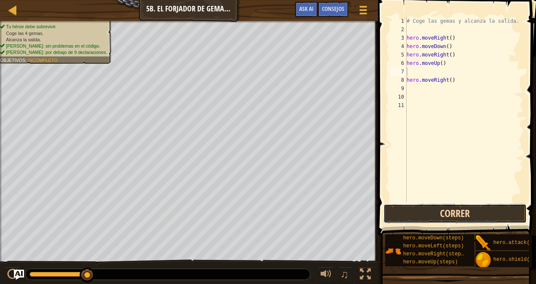
click at [456, 210] on button "Correr" at bounding box center [454, 213] width 143 height 19
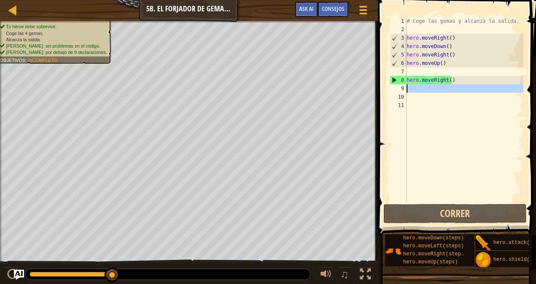
click at [406, 88] on div "9" at bounding box center [397, 88] width 17 height 8
type textarea "h"
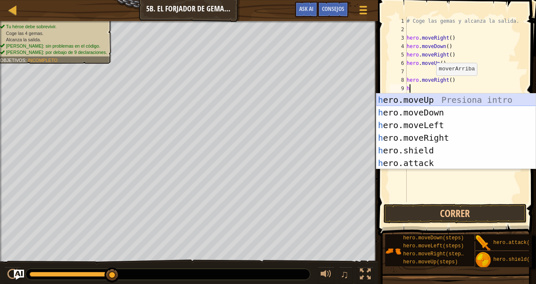
click at [427, 99] on div "h ero.moveUp Presiona intro h ero.moveDown Presiona intro h ero.moveLeft Presio…" at bounding box center [456, 143] width 160 height 101
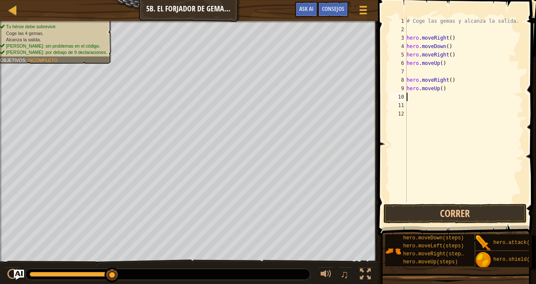
type textarea "h"
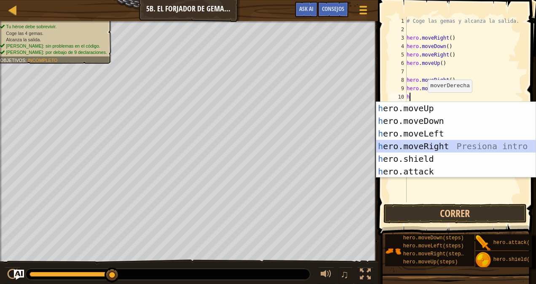
click at [415, 143] on div "h ero.moveUp Presiona intro h ero.moveDown Presiona intro h ero.moveLeft Presio…" at bounding box center [456, 152] width 160 height 101
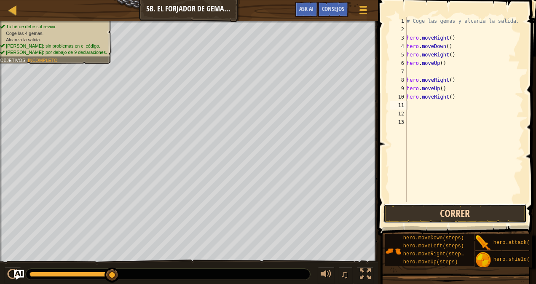
click at [419, 205] on button "Correr" at bounding box center [454, 213] width 143 height 19
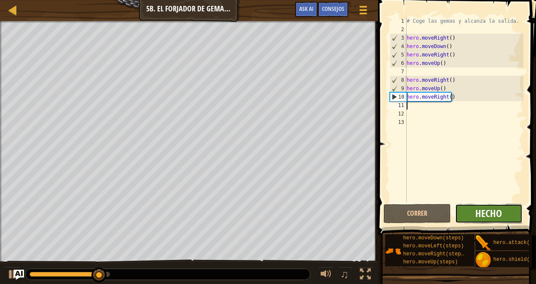
click at [490, 213] on span "Hecho" at bounding box center [488, 212] width 27 height 13
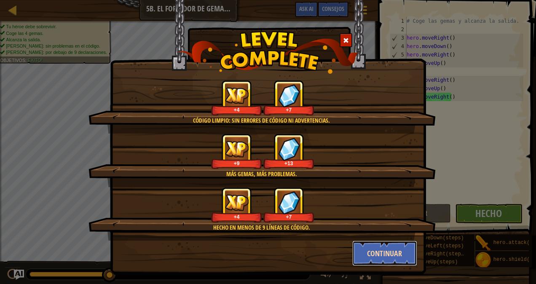
click at [360, 250] on button "Continuar" at bounding box center [384, 252] width 65 height 25
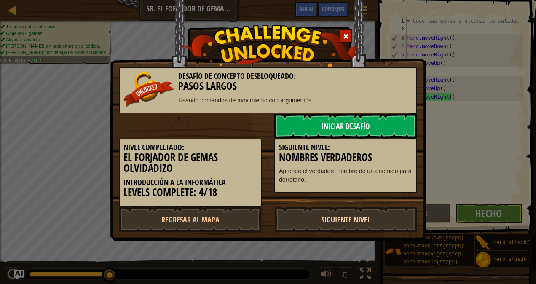
click at [325, 219] on link "Siguiente nivel" at bounding box center [345, 219] width 143 height 25
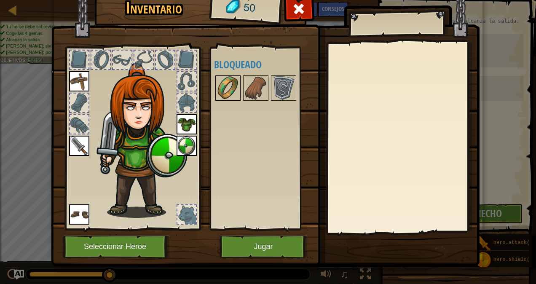
click at [220, 81] on img at bounding box center [228, 88] width 24 height 24
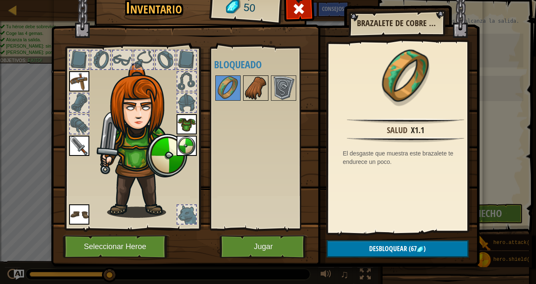
click at [253, 85] on img at bounding box center [256, 88] width 24 height 24
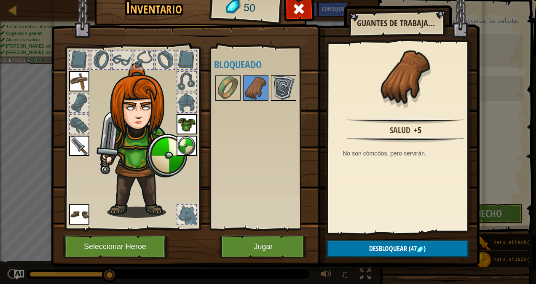
click at [286, 85] on img at bounding box center [284, 88] width 24 height 24
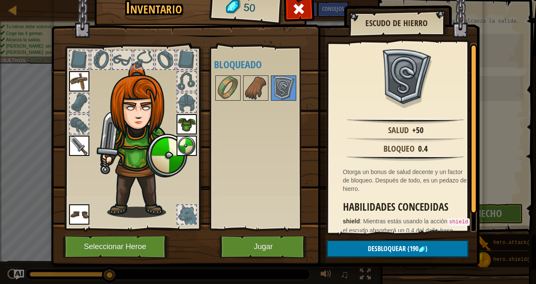
click at [179, 205] on div at bounding box center [186, 214] width 19 height 19
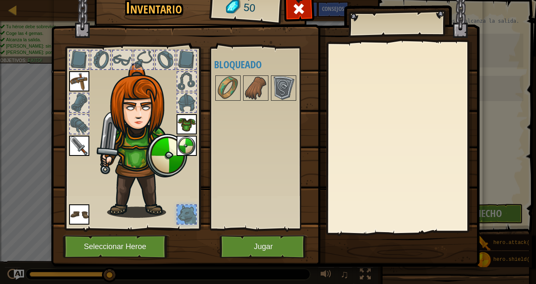
click at [182, 96] on div at bounding box center [186, 102] width 19 height 19
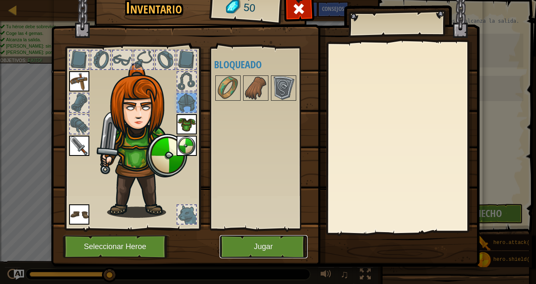
click at [252, 242] on button "Jugar" at bounding box center [263, 246] width 88 height 23
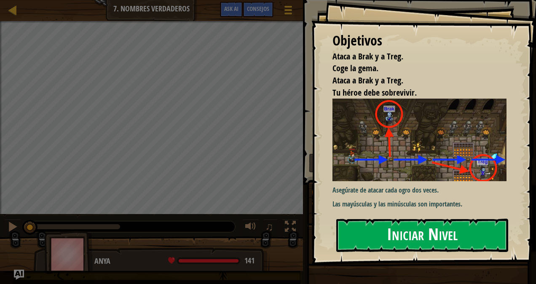
click at [461, 236] on button "Iniciar Nivel" at bounding box center [422, 235] width 172 height 33
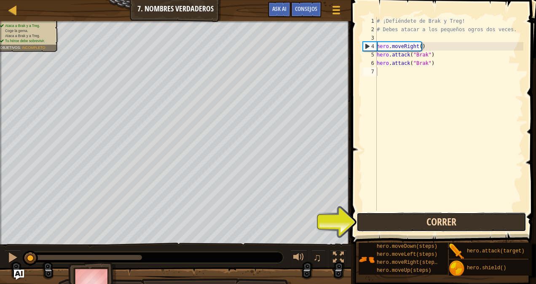
click at [421, 222] on button "Correr" at bounding box center [441, 221] width 170 height 19
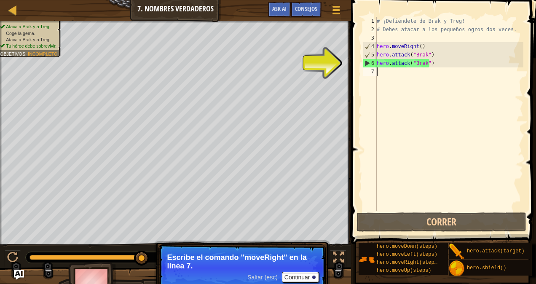
click at [385, 79] on div "# ¡Defiéndete de Brak y Treg! # Debes atacar a los pequeños ogros dos veces. he…" at bounding box center [449, 122] width 148 height 211
type textarea "h"
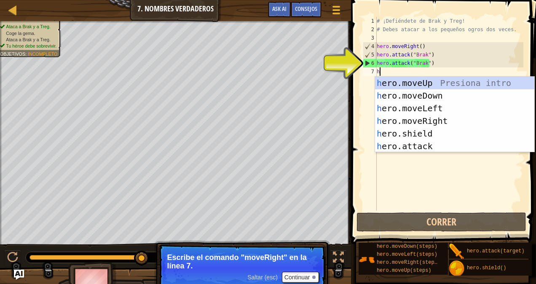
scroll to position [4, 0]
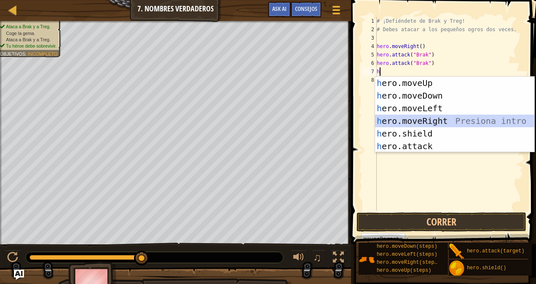
click at [434, 122] on div "h ero.moveUp Presiona intro h ero.moveDown Presiona intro h ero.moveLeft Presio…" at bounding box center [455, 127] width 160 height 101
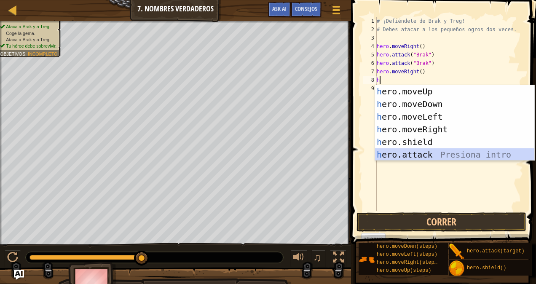
click at [431, 151] on div "h ero.moveUp Presiona intro h ero.moveDown Presiona intro h ero.moveLeft Presio…" at bounding box center [455, 135] width 160 height 101
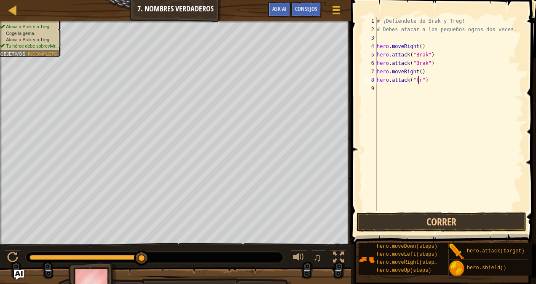
scroll to position [4, 3]
click at [414, 82] on div "# ¡Defiéndete de Brak y Treg! # [PERSON_NAME] atacar a los pequeños ogros dos v…" at bounding box center [449, 122] width 148 height 211
type textarea "hero.attack("Treg")"
click at [380, 89] on div "# ¡Defiéndete de Brak y Treg! # Debes atacar a los pequeños ogros dos veces. he…" at bounding box center [449, 122] width 148 height 211
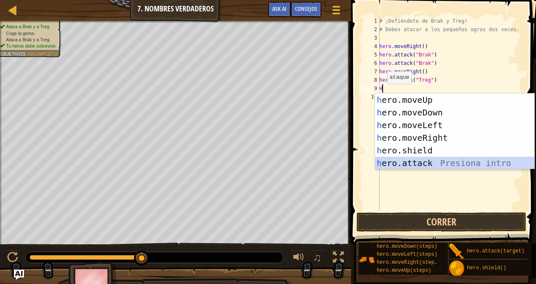
click at [424, 161] on div "h ero.moveUp Presiona intro h ero.moveDown Presiona intro h ero.moveLeft Presio…" at bounding box center [455, 143] width 160 height 101
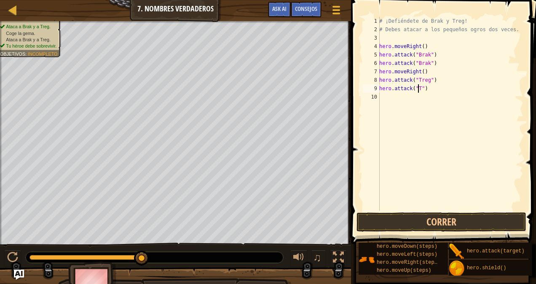
scroll to position [4, 3]
type textarea "hero.attack("Treg")"
click at [435, 217] on button "Correr" at bounding box center [441, 221] width 170 height 19
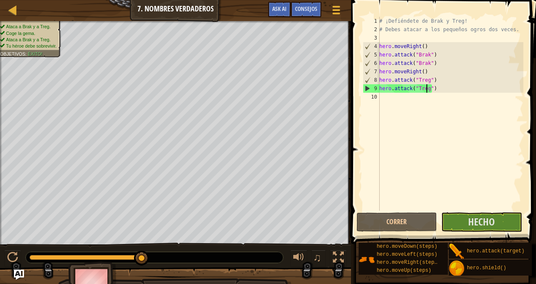
click at [385, 97] on div "# ¡Defiéndete de Brak y Treg! # [PERSON_NAME] atacar a los pequeños ogros dos v…" at bounding box center [450, 122] width 146 height 211
click at [489, 221] on span "Hecho" at bounding box center [481, 221] width 27 height 13
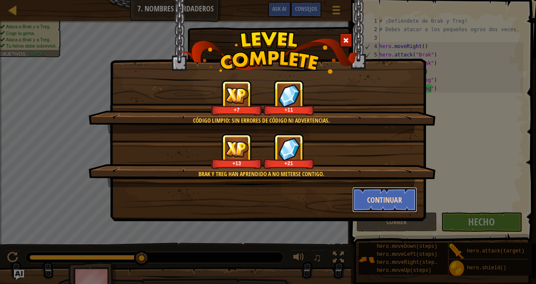
click at [375, 198] on button "Continuar" at bounding box center [384, 199] width 65 height 25
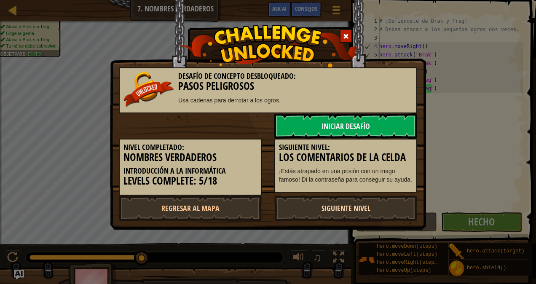
click at [369, 208] on link "Siguiente nivel" at bounding box center [345, 207] width 143 height 25
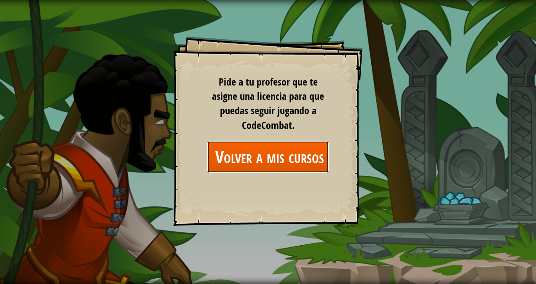
click at [278, 155] on link "Volver a mis cursos" at bounding box center [268, 157] width 122 height 32
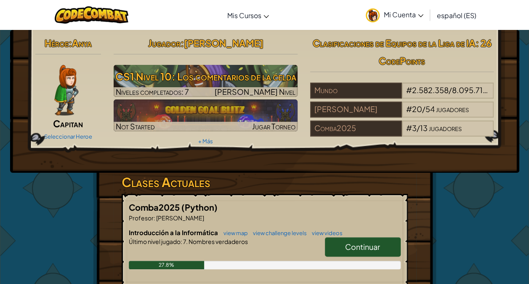
click at [357, 243] on span "Continuar" at bounding box center [362, 247] width 35 height 10
select select "es-ES"
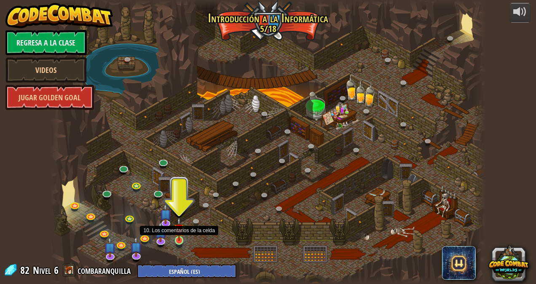
click at [180, 234] on img at bounding box center [179, 229] width 11 height 24
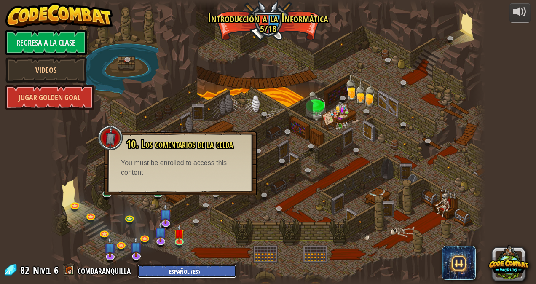
click at [184, 269] on select "English ([GEOGRAPHIC_DATA]) English ([GEOGRAPHIC_DATA]) 简体中文 繁體中文 русский españ…" at bounding box center [186, 271] width 99 height 14
select select "es-419"
click at [137, 264] on select "English ([GEOGRAPHIC_DATA]) English ([GEOGRAPHIC_DATA]) 简体中文 繁體中文 русский españ…" at bounding box center [186, 271] width 99 height 14
select select "es-419"
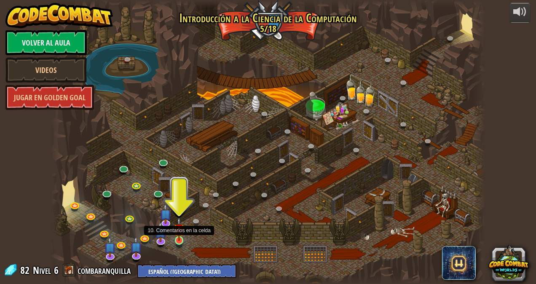
click at [179, 230] on img at bounding box center [179, 229] width 11 height 24
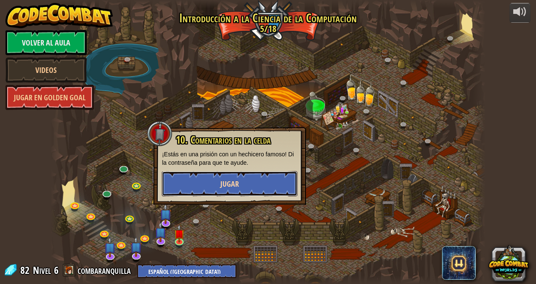
click at [219, 181] on button "Jugar" at bounding box center [230, 183] width 136 height 25
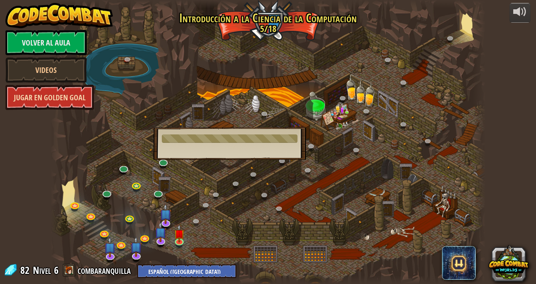
click at [68, 102] on link "Jugar en Golden Goal" at bounding box center [49, 97] width 88 height 25
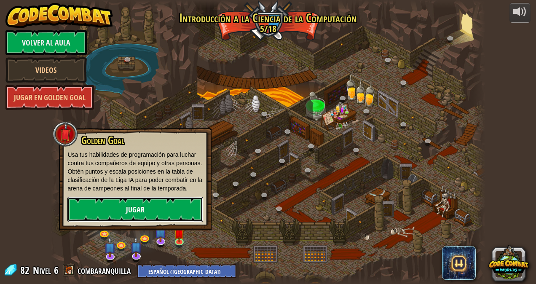
click at [121, 205] on link "Jugar" at bounding box center [135, 209] width 136 height 25
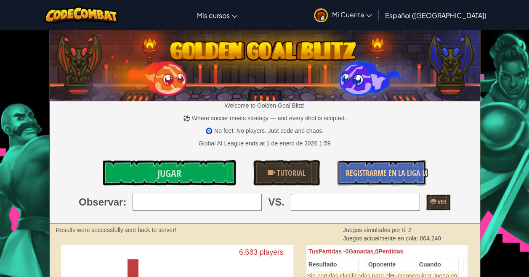
click at [380, 172] on span "Registrarme en la Liga IA" at bounding box center [387, 173] width 83 height 11
select select "es-419"
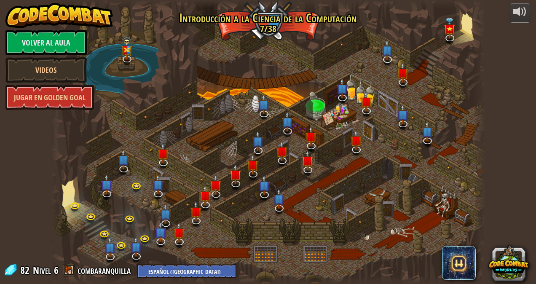
select select "es-419"
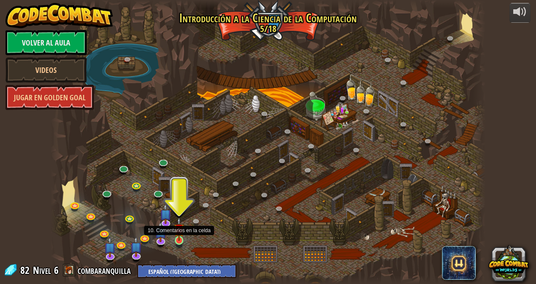
click at [179, 230] on img at bounding box center [179, 229] width 11 height 24
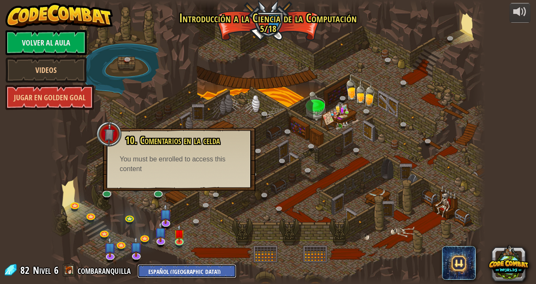
click at [189, 269] on select "English ([GEOGRAPHIC_DATA]) English ([GEOGRAPHIC_DATA]) 简体中文 繁體中文 русский españ…" at bounding box center [186, 271] width 99 height 14
click at [137, 264] on select "English ([GEOGRAPHIC_DATA]) English ([GEOGRAPHIC_DATA]) 简体中文 繁體中文 русский españ…" at bounding box center [186, 271] width 99 height 14
click at [180, 154] on div "10. Comentarios en la celda ¡Estás en una prisión con un hechicero famoso! Di l…" at bounding box center [179, 154] width 136 height 39
click at [184, 163] on div "You must be enrolled to access this content" at bounding box center [179, 164] width 119 height 19
click at [181, 229] on img at bounding box center [179, 229] width 11 height 24
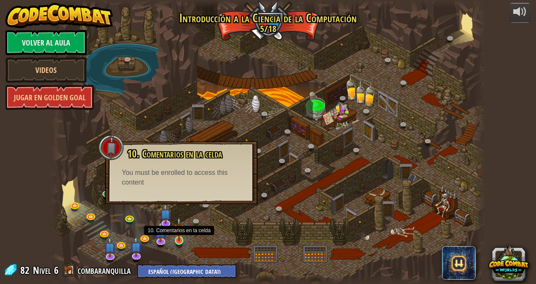
click at [181, 229] on img at bounding box center [179, 229] width 11 height 24
click at [185, 237] on link at bounding box center [180, 241] width 17 height 17
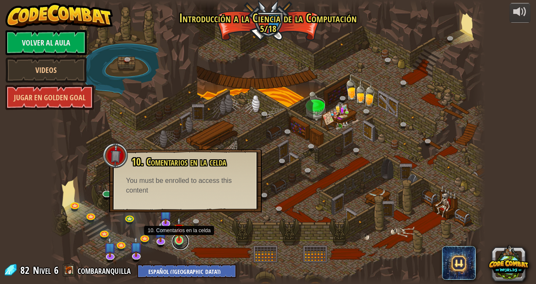
click at [185, 237] on link at bounding box center [180, 241] width 17 height 17
click at [185, 235] on div at bounding box center [268, 142] width 434 height 284
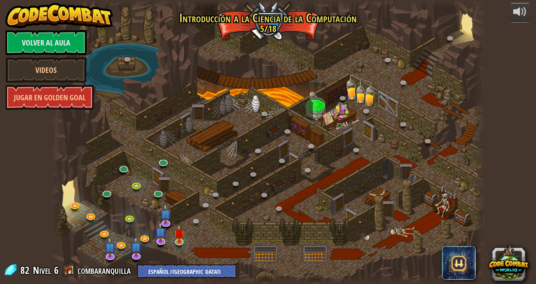
click at [185, 235] on div at bounding box center [268, 142] width 434 height 284
click at [178, 240] on img at bounding box center [179, 229] width 11 height 24
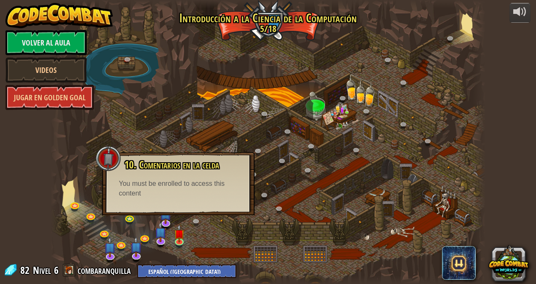
click at [291, 56] on div at bounding box center [268, 142] width 434 height 284
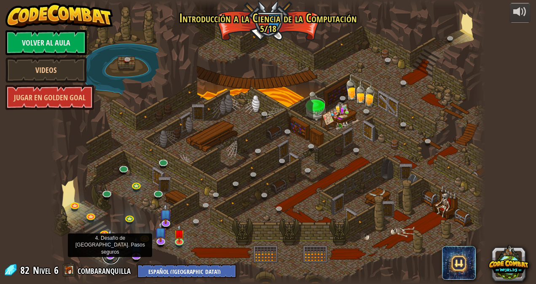
click at [109, 257] on link at bounding box center [110, 255] width 17 height 17
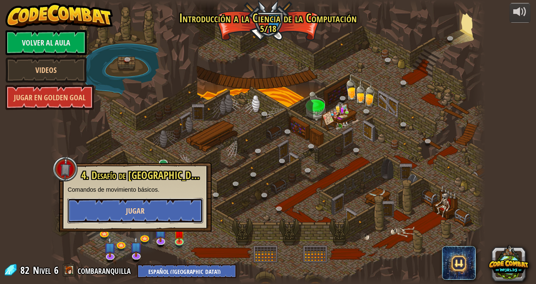
click at [138, 201] on button "Jugar" at bounding box center [135, 210] width 136 height 25
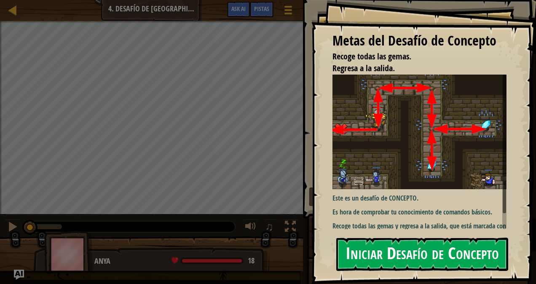
click at [372, 250] on button "Iniciar Desafío de Concepto" at bounding box center [422, 253] width 172 height 33
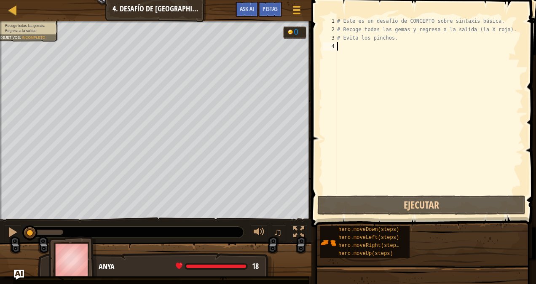
type textarea "h"
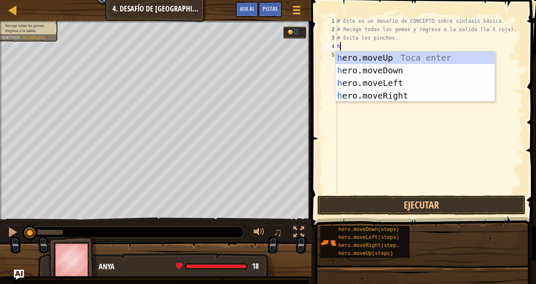
scroll to position [4, 0]
click at [405, 57] on div "h ero.moveUp Toca enter h ero.moveDown Toca enter h ero.moveLeft Toca enter h e…" at bounding box center [415, 89] width 160 height 76
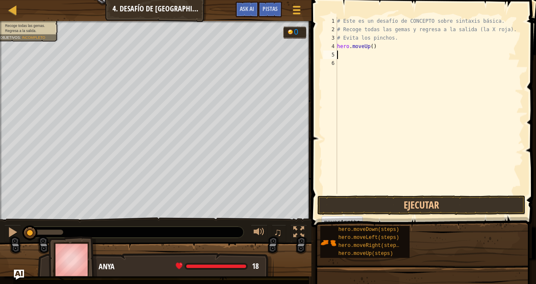
type textarea "e"
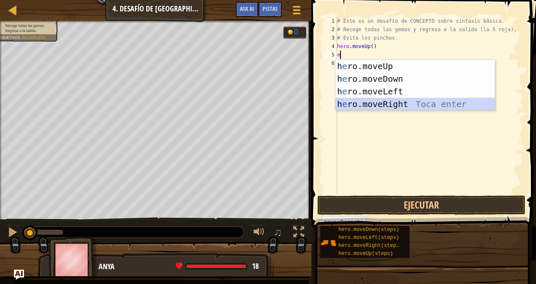
click at [415, 103] on div "h e ro.moveUp Toca enter h e ro.moveDown Toca enter h e ro.moveLeft Toca enter …" at bounding box center [415, 98] width 160 height 76
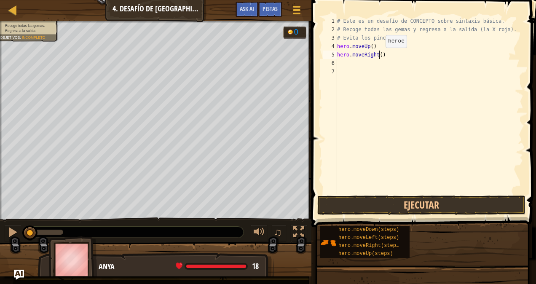
click at [378, 56] on div "# Este es un desafío de CONCEPTO sobre sintaxis básica. # Recoge todas las gema…" at bounding box center [429, 114] width 188 height 194
type textarea "hero.moveRight()"
click at [339, 62] on div "# Este es un desafío de CONCEPTO sobre sintaxis básica. # Recoge todas las gema…" at bounding box center [429, 114] width 188 height 194
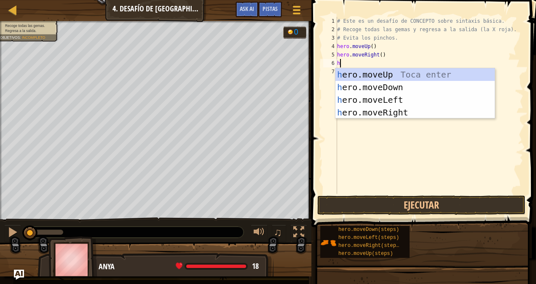
type textarea "he"
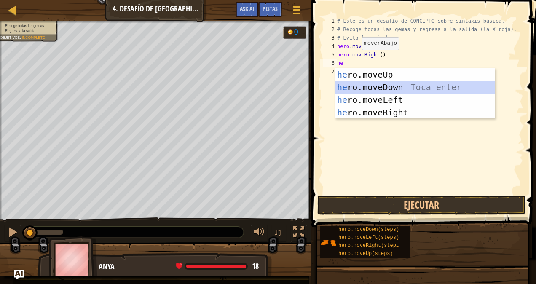
click at [407, 83] on div "he ro.moveUp Toca enter he ro.moveDown Toca enter he ro.moveLeft Toca enter he …" at bounding box center [415, 106] width 160 height 76
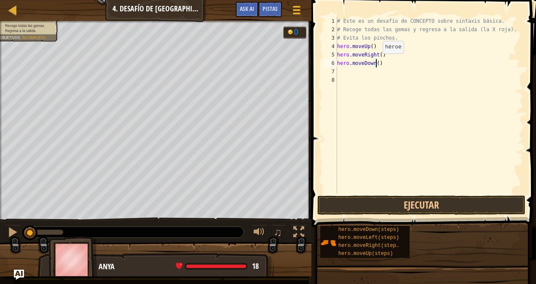
click at [375, 61] on div "# Este es un desafío de CONCEPTO sobre sintaxis básica. # Recoge todas las gema…" at bounding box center [429, 114] width 188 height 194
type textarea "hero.moveDown(3)"
click at [344, 73] on div "# Este es un desafío de CONCEPTO sobre sintaxis básica. # Recoge todas las gema…" at bounding box center [429, 114] width 188 height 194
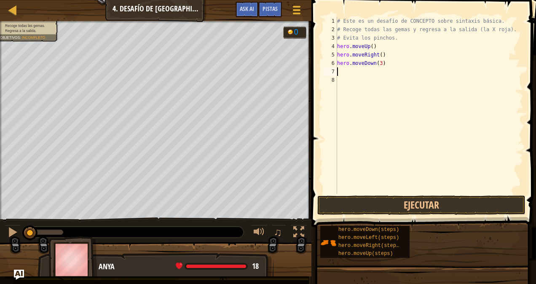
type textarea "h"
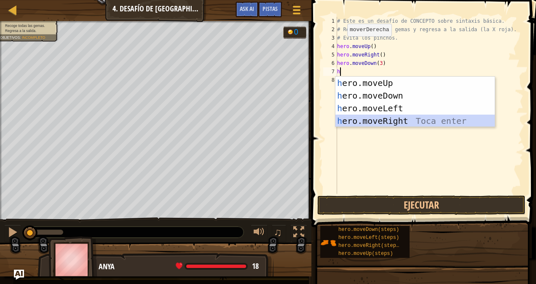
click at [372, 121] on div "h ero.moveUp Toca enter h ero.moveDown Toca enter h ero.moveLeft Toca enter h e…" at bounding box center [415, 115] width 160 height 76
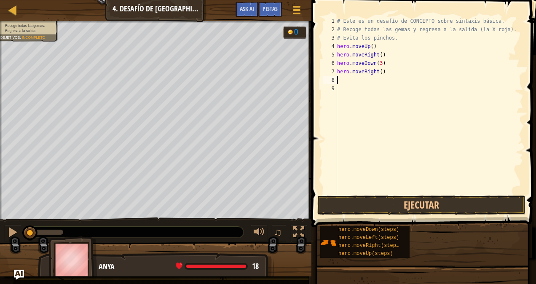
type textarea "h"
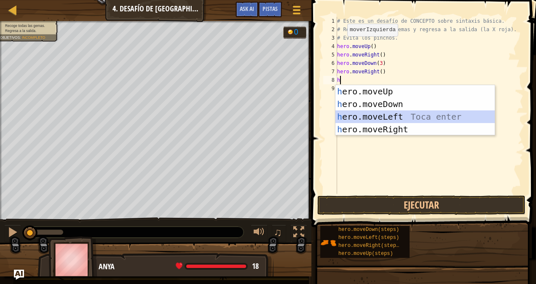
click at [381, 110] on div "h ero.moveUp Toca enter h ero.moveDown Toca enter h ero.moveLeft Toca enter h e…" at bounding box center [415, 123] width 160 height 76
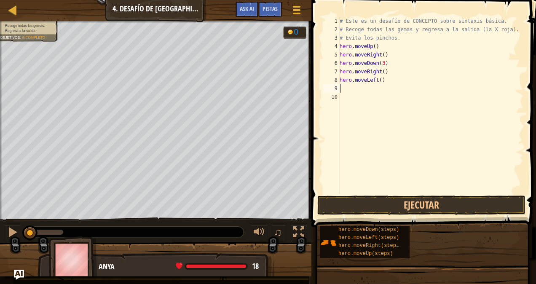
type textarea "h"
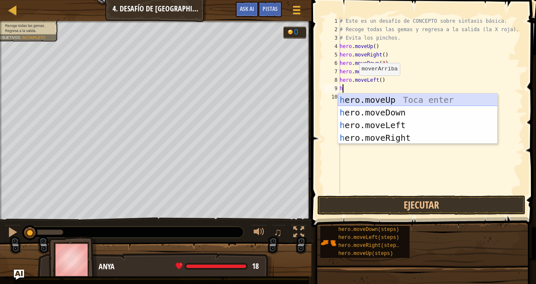
click at [373, 99] on div "h ero.moveUp Toca enter h ero.moveDown Toca enter h ero.moveLeft Toca enter h e…" at bounding box center [418, 131] width 160 height 76
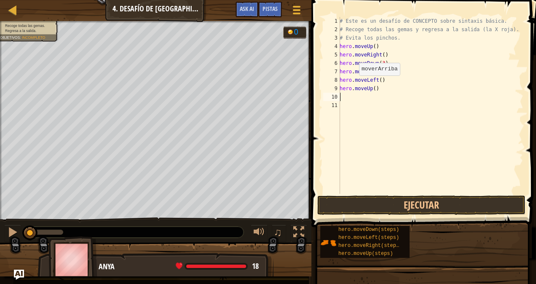
type textarea "h"
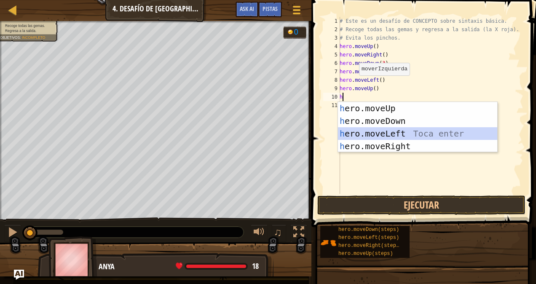
click at [363, 128] on div "h ero.moveUp Toca enter h ero.moveDown Toca enter h ero.moveLeft Toca enter h e…" at bounding box center [418, 140] width 160 height 76
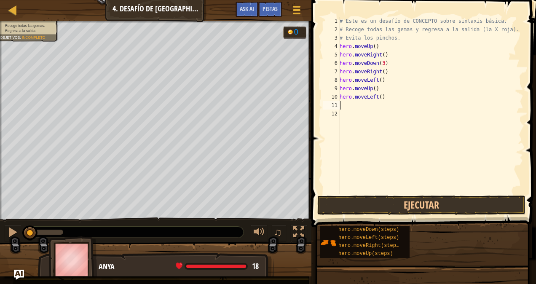
type textarea "h"
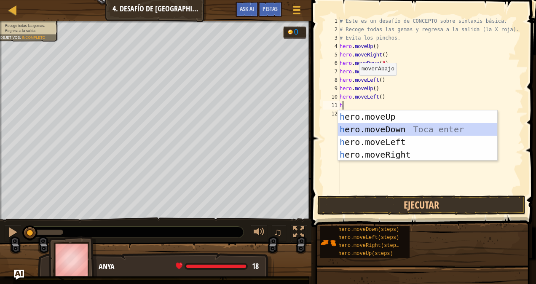
click at [370, 125] on div "h ero.moveUp Toca enter h ero.moveDown Toca enter h ero.moveLeft Toca enter h e…" at bounding box center [418, 148] width 160 height 76
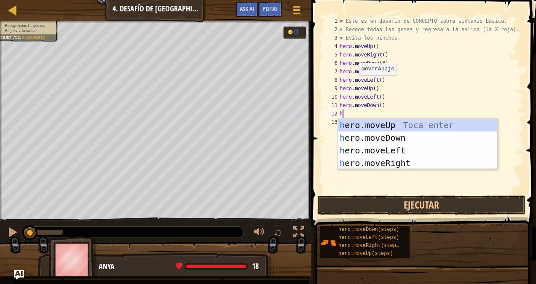
type textarea "he"
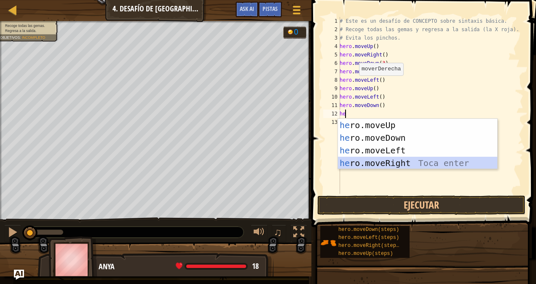
click at [404, 161] on div "he ro.moveUp Toca enter he ro.moveDown Toca enter he ro.moveLeft Toca enter he …" at bounding box center [418, 157] width 160 height 76
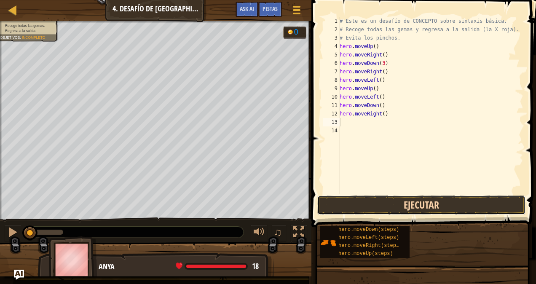
click at [413, 202] on button "Ejecutar" at bounding box center [421, 204] width 208 height 19
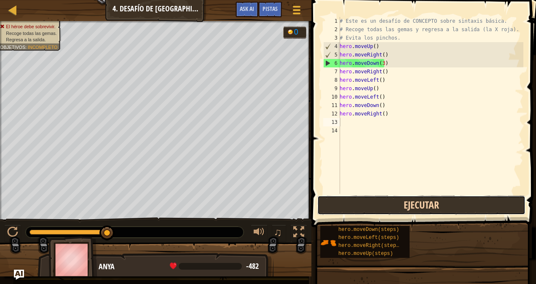
click at [446, 202] on button "Ejecutar" at bounding box center [421, 204] width 208 height 19
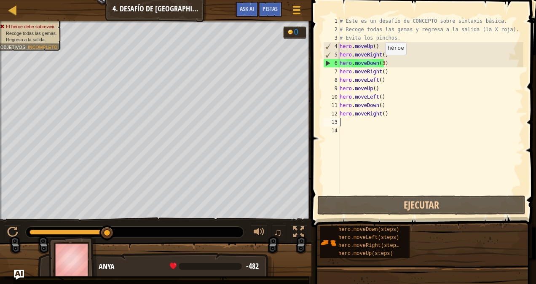
click at [380, 63] on div "# Este es un desafío de CONCEPTO sobre sintaxis básica. # Recoge todas las gema…" at bounding box center [430, 114] width 185 height 194
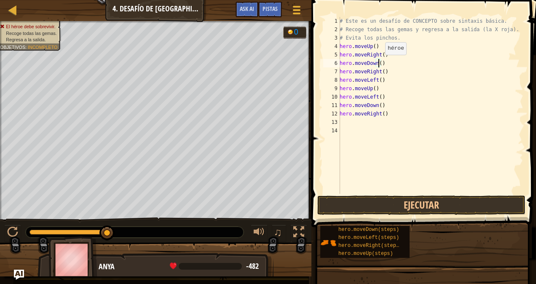
scroll to position [4, 3]
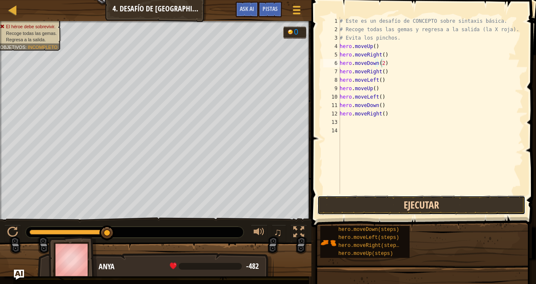
click at [427, 205] on button "Ejecutar" at bounding box center [421, 204] width 208 height 19
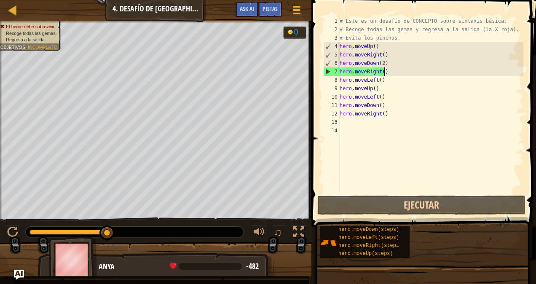
click at [385, 70] on div "# Este es un desafío de CONCEPTO sobre sintaxis básica. # Recoge todas las gema…" at bounding box center [430, 114] width 185 height 194
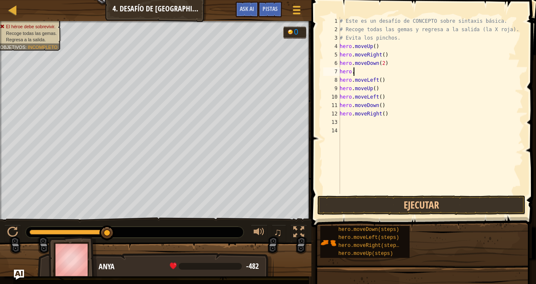
scroll to position [4, 0]
type textarea "h"
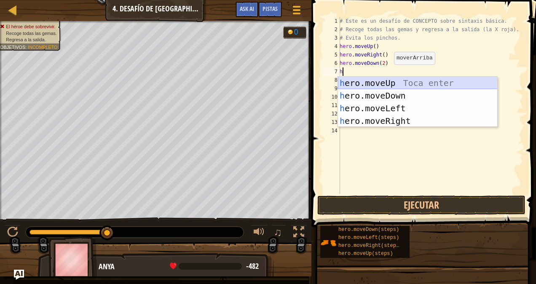
click at [391, 79] on div "h ero.moveUp Toca enter h ero.moveDown Toca enter h ero.moveLeft Toca enter h e…" at bounding box center [418, 115] width 160 height 76
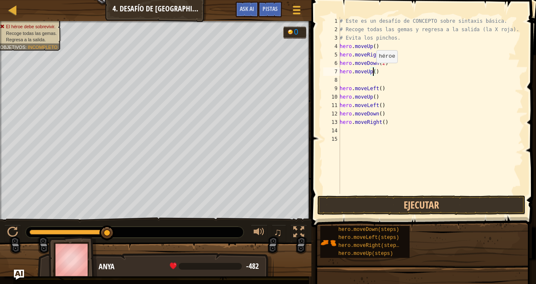
click at [371, 71] on div "# Este es un desafío de CONCEPTO sobre sintaxis básica. # Recoge todas las gema…" at bounding box center [430, 114] width 185 height 194
type textarea "hero.moveUp(2)"
click at [344, 79] on div "# Este es un desafío de CONCEPTO sobre sintaxis básica. # Recoge todas las gema…" at bounding box center [430, 114] width 185 height 194
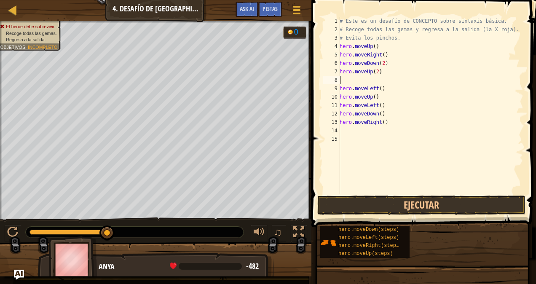
type textarea "h"
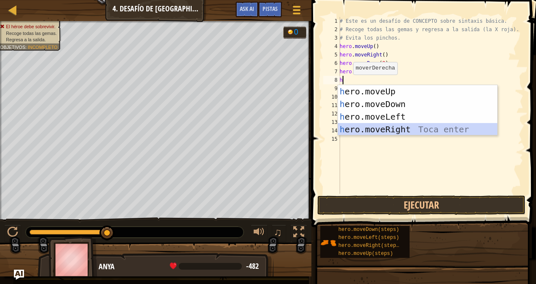
click at [401, 125] on div "h ero.moveUp Toca enter h ero.moveDown Toca enter h ero.moveLeft Toca enter h e…" at bounding box center [418, 123] width 160 height 76
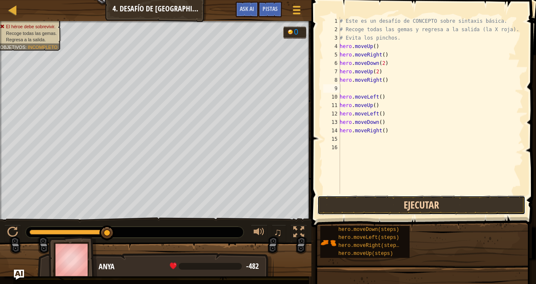
click at [413, 204] on button "Ejecutar" at bounding box center [421, 204] width 208 height 19
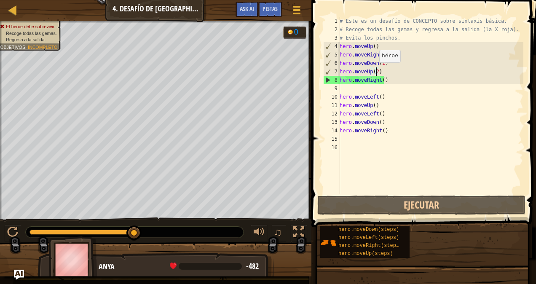
click at [374, 71] on div "# Este es un desafío de CONCEPTO sobre sintaxis básica. # Recoge todas las gema…" at bounding box center [430, 114] width 185 height 194
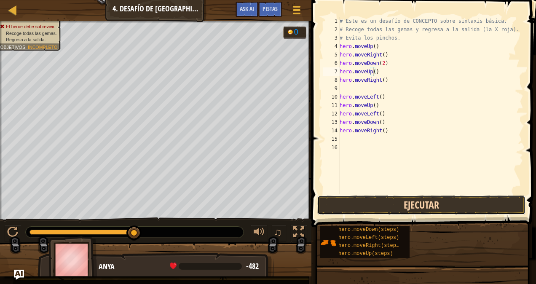
click at [418, 200] on button "Ejecutar" at bounding box center [421, 204] width 208 height 19
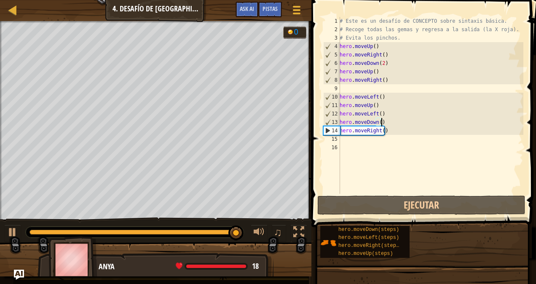
click at [380, 123] on div "# Este es un desafío de CONCEPTO sobre sintaxis básica. # Recoge todas las gema…" at bounding box center [430, 114] width 185 height 194
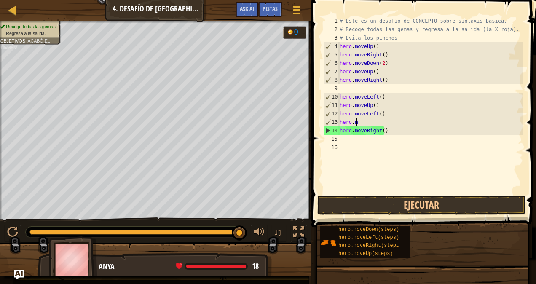
type textarea "h"
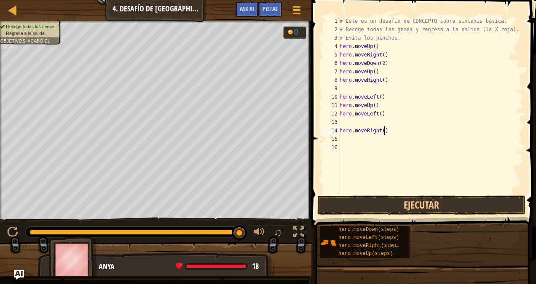
click at [384, 130] on div "# Este es un desafío de CONCEPTO sobre sintaxis básica. # Recoge todas las gema…" at bounding box center [430, 114] width 185 height 194
type textarea "h"
click at [340, 120] on div "# Este es un desafío de CONCEPTO sobre sintaxis básica. # Recoge todas las gema…" at bounding box center [430, 114] width 185 height 194
type textarea "h"
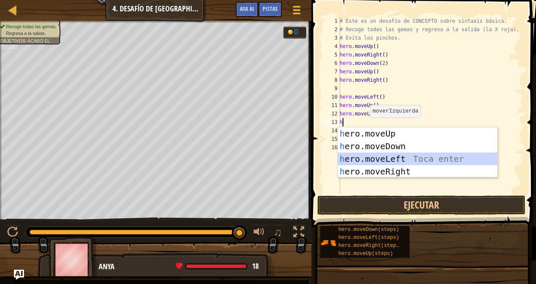
click at [394, 157] on div "h ero.moveUp Toca enter h ero.moveDown Toca enter h ero.moveLeft Toca enter h e…" at bounding box center [418, 165] width 160 height 76
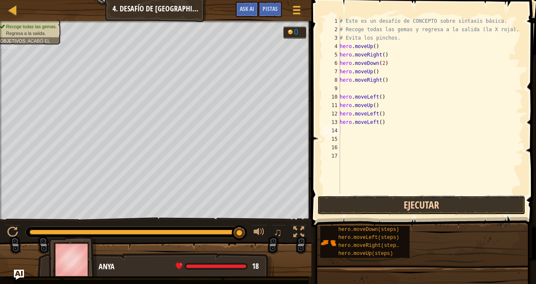
click at [421, 203] on button "Ejecutar" at bounding box center [421, 204] width 208 height 19
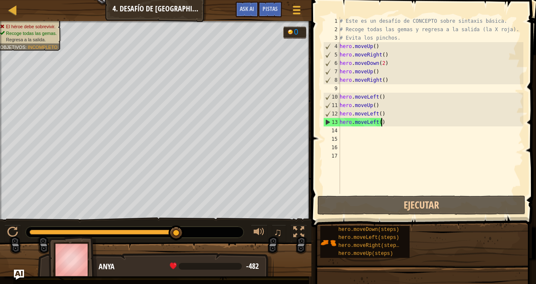
click at [385, 123] on div "# Este es un desafío de CONCEPTO sobre sintaxis básica. # Recoge todas las gema…" at bounding box center [430, 114] width 185 height 194
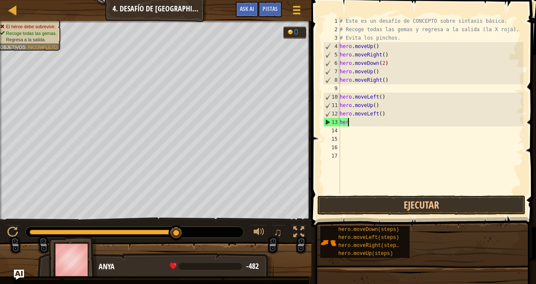
type textarea "h"
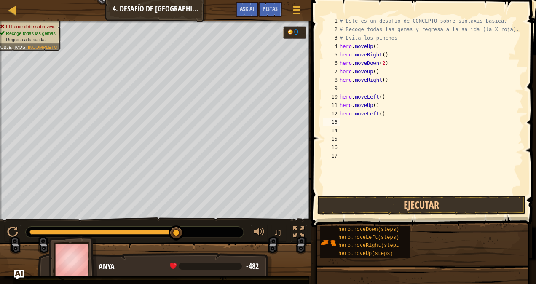
type textarea "h"
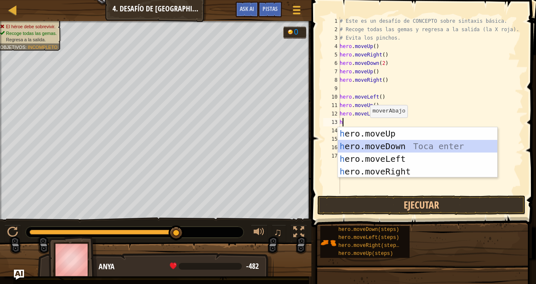
click at [396, 142] on div "h ero.moveUp Toca enter h ero.moveDown Toca enter h ero.moveLeft Toca enter h e…" at bounding box center [418, 165] width 160 height 76
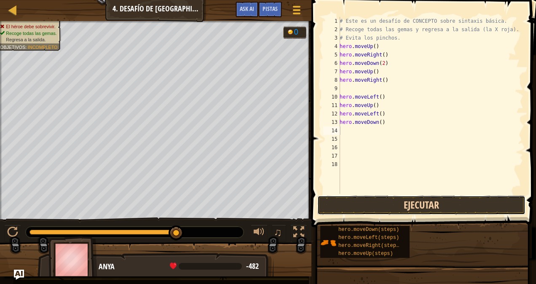
click at [408, 202] on button "Ejecutar" at bounding box center [421, 204] width 208 height 19
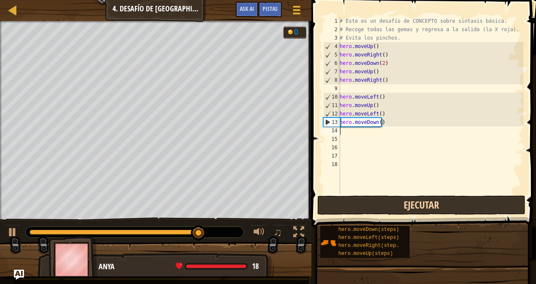
type textarea "h"
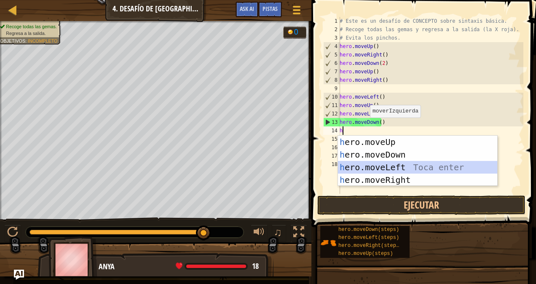
click at [386, 166] on div "h ero.moveUp Toca enter h ero.moveDown Toca enter h ero.moveLeft Toca enter h e…" at bounding box center [418, 174] width 160 height 76
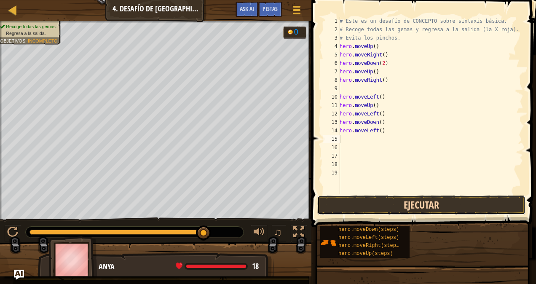
click at [389, 203] on button "Ejecutar" at bounding box center [421, 204] width 208 height 19
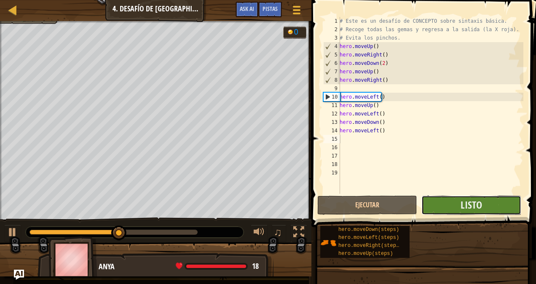
click at [453, 199] on button "Listo" at bounding box center [471, 204] width 100 height 19
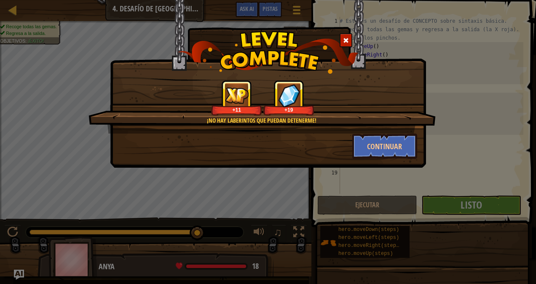
click at [382, 131] on div "¡No hay laberintos que puedan detenerme! +11 +19" at bounding box center [261, 106] width 347 height 53
click at [383, 135] on button "Continuar" at bounding box center [384, 145] width 65 height 25
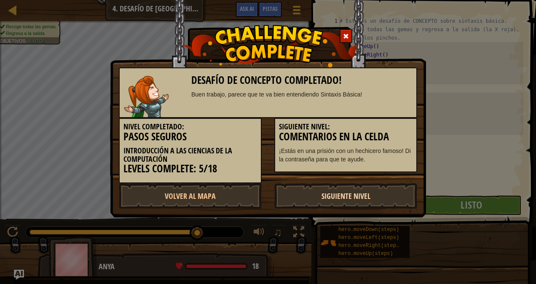
click at [373, 191] on link "Siguiente Nivel" at bounding box center [345, 195] width 143 height 25
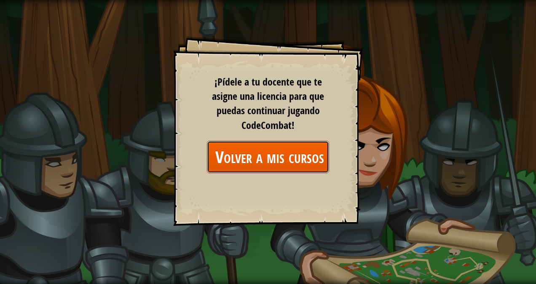
click at [253, 155] on link "Volver a mis cursos" at bounding box center [268, 157] width 122 height 32
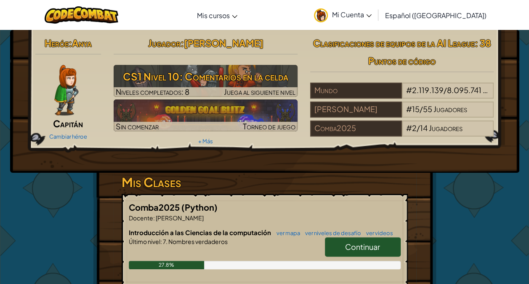
click at [369, 245] on span "Continuar" at bounding box center [362, 247] width 35 height 10
select select "es-419"
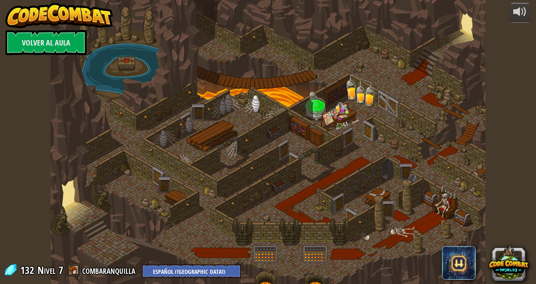
select select "es-419"
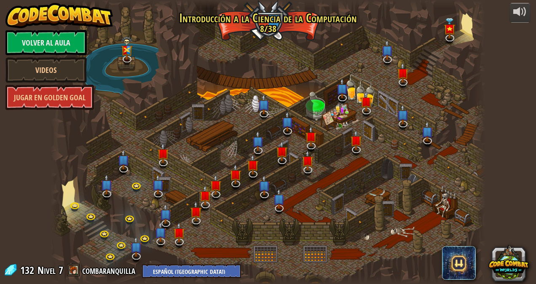
select select "es-419"
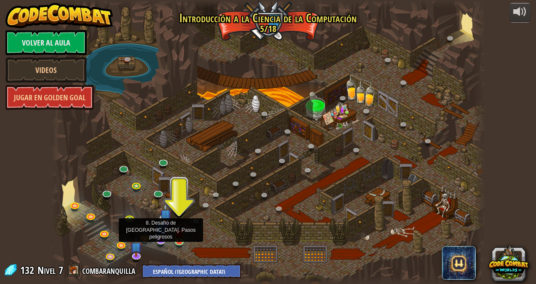
click at [158, 235] on img at bounding box center [161, 226] width 12 height 27
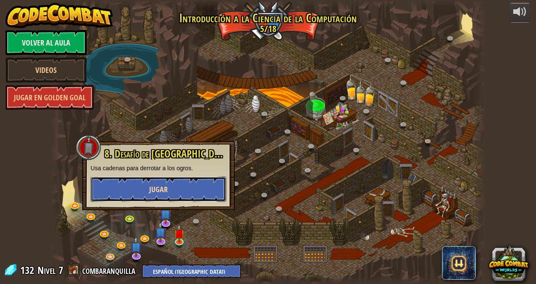
click at [153, 185] on span "Jugar" at bounding box center [158, 189] width 19 height 11
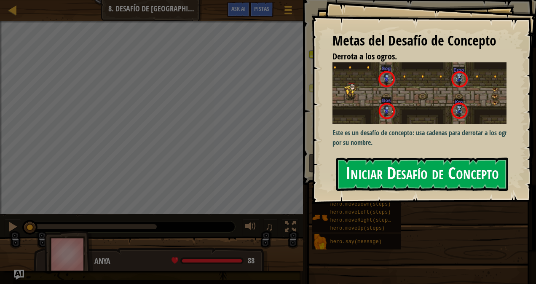
click at [444, 170] on button "Iniciar Desafío de Concepto" at bounding box center [422, 173] width 172 height 33
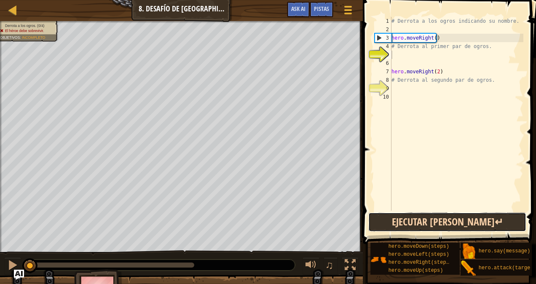
click at [439, 217] on button "Ejecutar [PERSON_NAME]↵" at bounding box center [447, 221] width 158 height 19
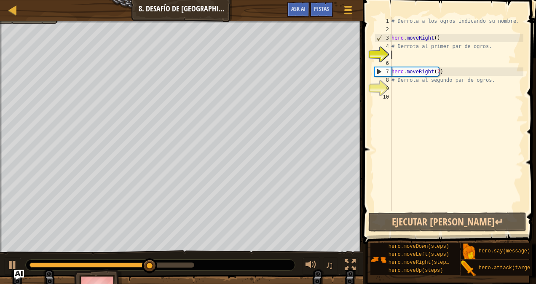
scroll to position [4, 0]
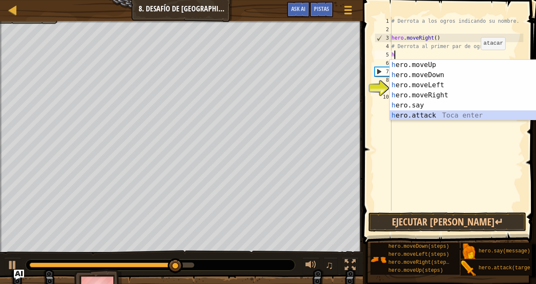
click at [440, 114] on div "h ero.moveUp Toca enter h ero.moveDown Toca enter h ero.moveLeft Toca enter h e…" at bounding box center [469, 100] width 160 height 81
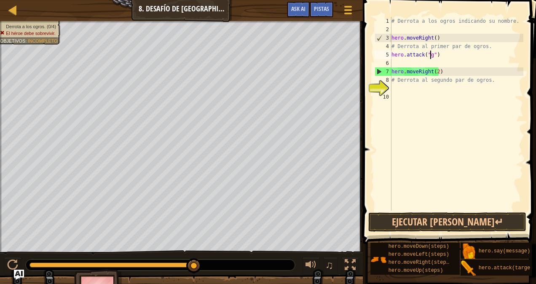
scroll to position [4, 3]
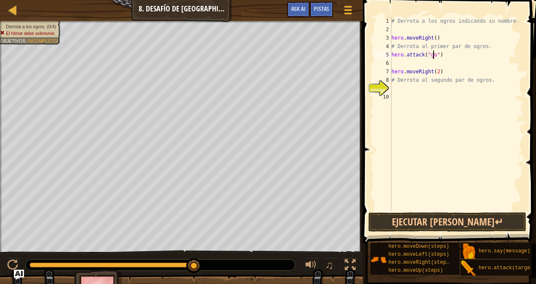
type textarea "hero.attack("gos")"
click at [396, 63] on div "# Derrota a los ogros indicando su nombre. hero . moveRight ( ) # Derrota al pr…" at bounding box center [455, 122] width 133 height 211
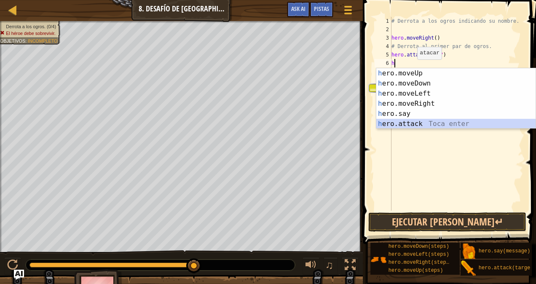
click at [437, 119] on div "h ero.moveUp Toca enter h ero.moveDown Toca enter h ero.moveLeft Toca enter h e…" at bounding box center [456, 108] width 160 height 81
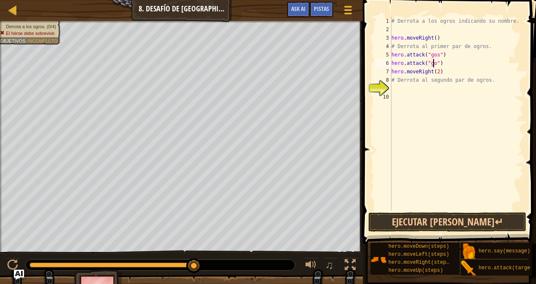
scroll to position [4, 2]
click at [400, 67] on div "# Derrota a los ogros indicando su nombre. hero . moveRight ( ) # Derrota al pr…" at bounding box center [455, 122] width 133 height 211
click at [414, 64] on div "# Derrota a los ogros indicando su nombre. hero . moveRight ( ) # Derrota al pr…" at bounding box center [455, 122] width 133 height 211
click at [416, 64] on div "# Derrota a los ogros indicando su nombre. hero . moveRight ( ) # Derrota al pr…" at bounding box center [455, 122] width 133 height 211
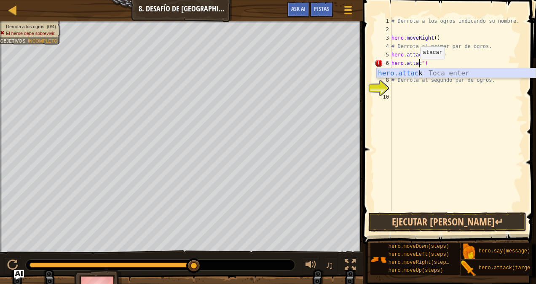
click at [416, 72] on div "hero.attac k Toca enter" at bounding box center [456, 83] width 160 height 30
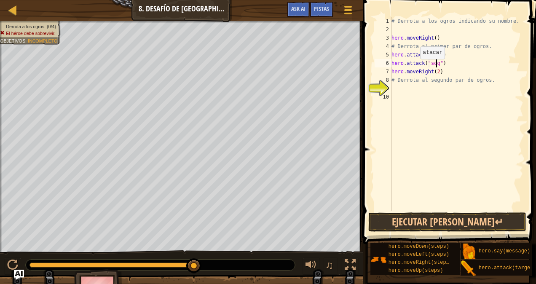
scroll to position [4, 3]
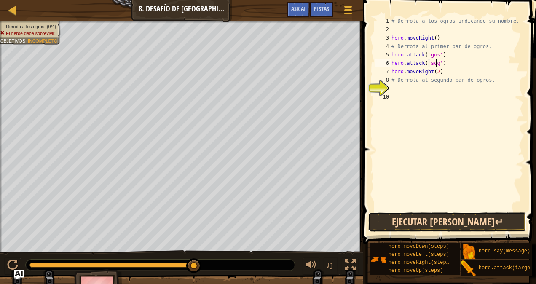
click at [469, 217] on button "Ejecutar [PERSON_NAME]↵" at bounding box center [447, 221] width 158 height 19
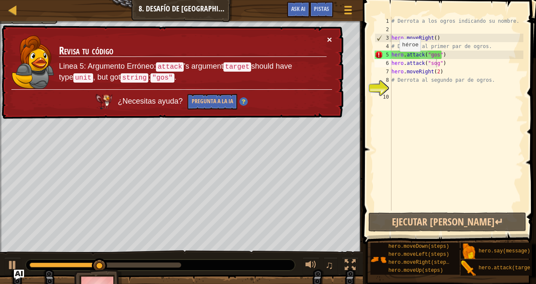
click at [327, 35] on button "×" at bounding box center [329, 39] width 5 height 9
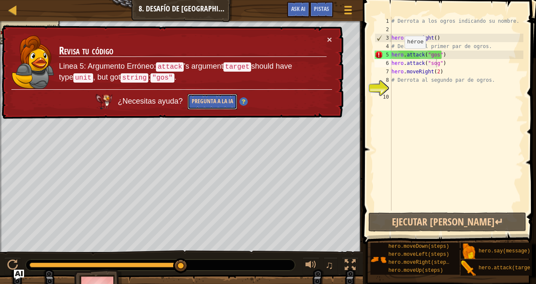
click at [211, 97] on button "Pregunta a la IA" at bounding box center [212, 102] width 50 height 16
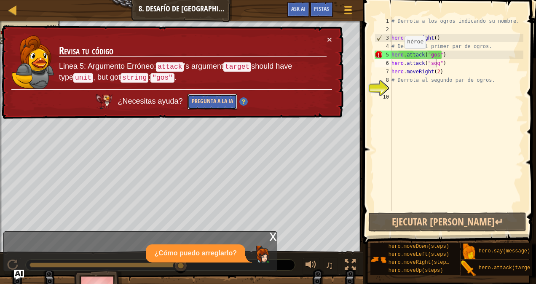
click at [211, 98] on button "Pregunta a la IA" at bounding box center [212, 102] width 50 height 16
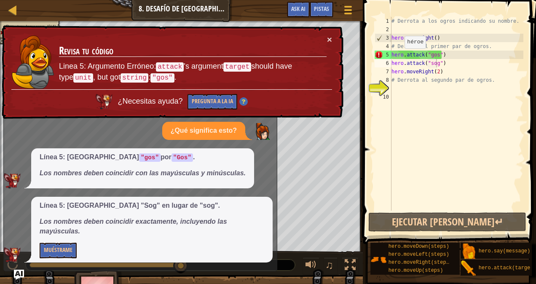
click at [327, 34] on div "× Revisa tu código Linea 5: Argumento Erróneo: attack 's argument target should…" at bounding box center [171, 72] width 343 height 94
click at [327, 35] on button "×" at bounding box center [329, 39] width 5 height 9
click at [62, 243] on button "Muéstrame" at bounding box center [58, 251] width 37 height 16
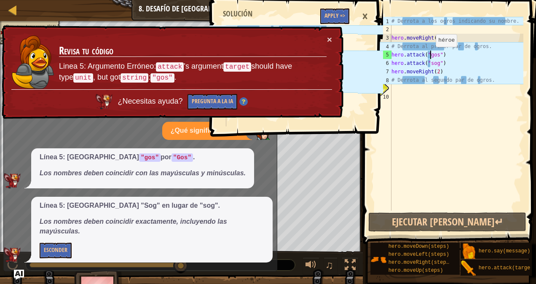
click at [431, 55] on div "# Derrota a los ogros indicando su nombre. hero . moveRight ( ) # Derrota al pr…" at bounding box center [455, 122] width 133 height 211
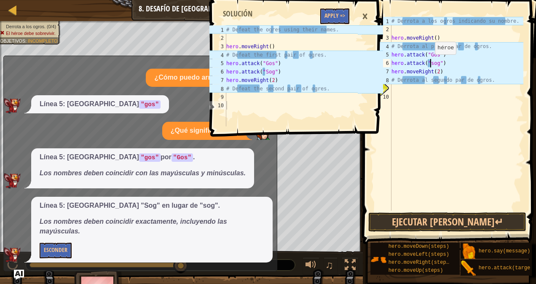
click at [430, 62] on div "# Derrota a los ogros indicando su nombre. hero . moveRight ( ) # Derrota al pr…" at bounding box center [455, 122] width 133 height 211
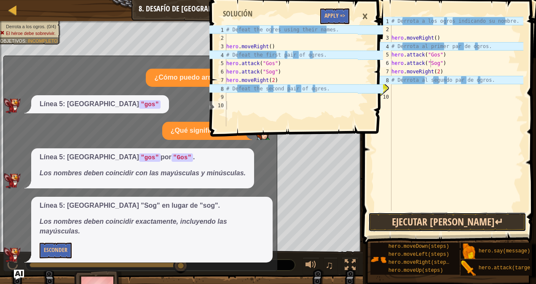
click at [438, 221] on button "Ejecutar [PERSON_NAME]↵" at bounding box center [447, 221] width 158 height 19
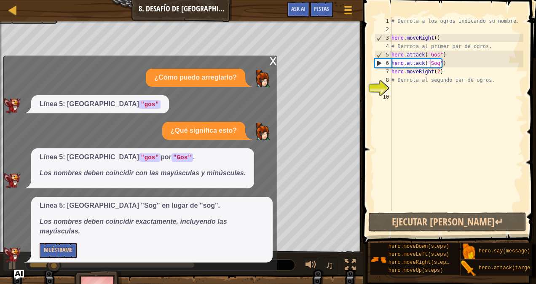
click at [270, 62] on div "x" at bounding box center [273, 60] width 8 height 8
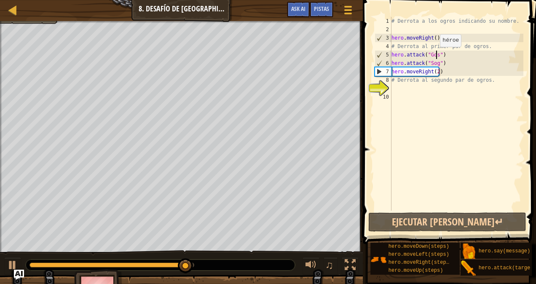
click at [435, 55] on div "# Derrota a los ogros indicando su nombre. hero . moveRight ( ) # Derrota al pr…" at bounding box center [455, 122] width 133 height 211
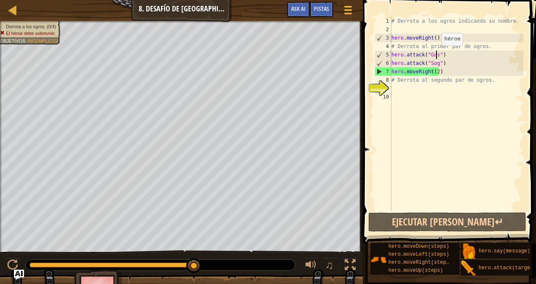
click at [437, 54] on div "# Derrota a los ogros indicando su nombre. hero . moveRight ( ) # Derrota al pr…" at bounding box center [455, 122] width 133 height 211
click at [440, 55] on div "# Derrota a los ogros indicando su nombre. hero . moveRight ( ) # Derrota al pr…" at bounding box center [455, 122] width 133 height 211
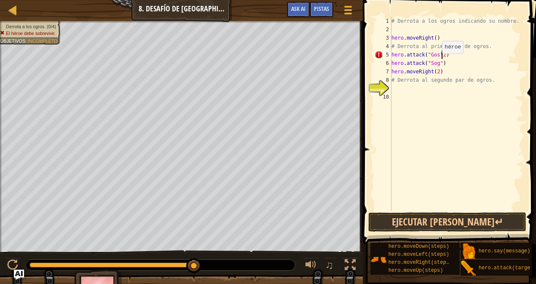
click at [437, 62] on div "# Derrota a los ogros indicando su nombre. hero . moveRight ( ) # Derrota al pr…" at bounding box center [455, 122] width 133 height 211
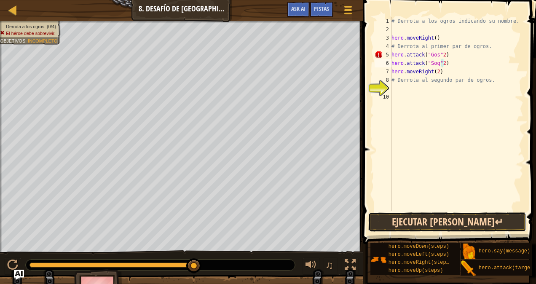
click at [451, 219] on button "Ejecutar [PERSON_NAME]↵" at bounding box center [447, 221] width 158 height 19
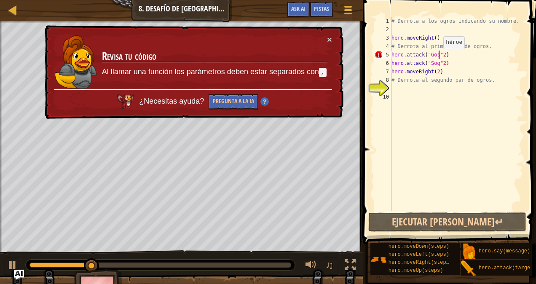
click at [439, 57] on div "# Derrota a los ogros indicando su nombre. hero . moveRight ( ) # Derrota al pr…" at bounding box center [455, 122] width 133 height 211
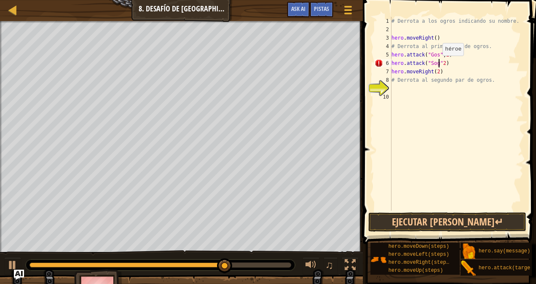
click at [438, 64] on div "# Derrota a los ogros indicando su nombre. hero . moveRight ( ) # Derrota al pr…" at bounding box center [455, 122] width 133 height 211
type textarea "hero.attack("Sog",2)"
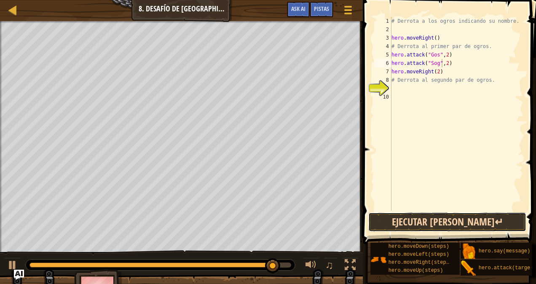
click at [467, 220] on button "Ejecutar [PERSON_NAME]↵" at bounding box center [447, 221] width 158 height 19
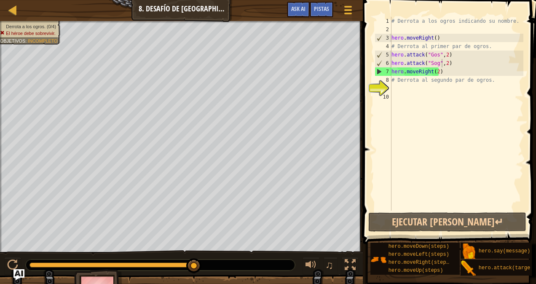
click at [16, 271] on img "Ask AI" at bounding box center [18, 274] width 11 height 11
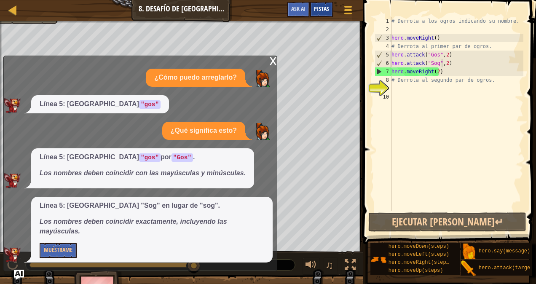
click at [318, 4] on div "Pistas" at bounding box center [321, 10] width 24 height 16
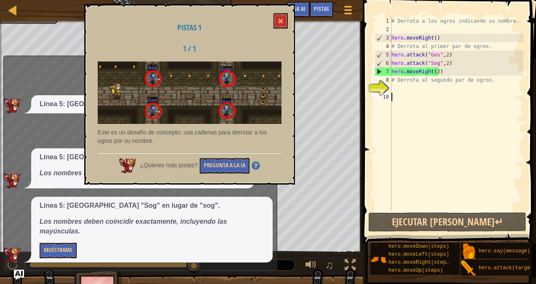
click at [401, 93] on div "# Derrota a los ogros indicando su nombre. hero . moveRight ( ) # Derrota al pr…" at bounding box center [455, 122] width 133 height 211
click at [395, 90] on div "# Derrota a los ogros indicando su nombre. hero . moveRight ( ) # Derrota al pr…" at bounding box center [455, 122] width 133 height 211
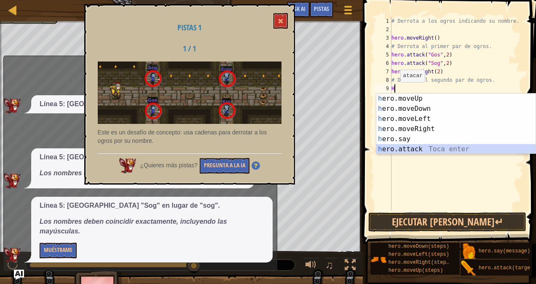
click at [420, 147] on div "h ero.moveUp Toca enter h ero.moveDown Toca enter h ero.moveLeft Toca enter h e…" at bounding box center [456, 133] width 160 height 81
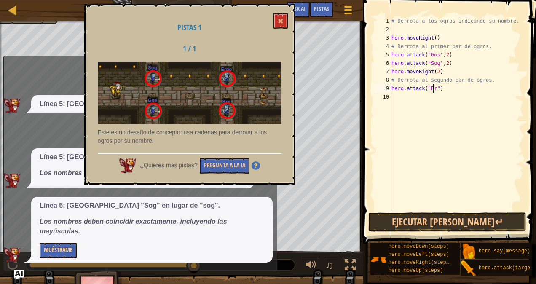
scroll to position [4, 3]
click at [440, 87] on div "# Derrota a los ogros indicando su nombre. hero . moveRight ( ) # Derrota al pr…" at bounding box center [455, 122] width 133 height 211
type textarea "hero.attack("Ergo",2)"
click at [435, 220] on button "Ejecutar [PERSON_NAME]↵" at bounding box center [447, 221] width 158 height 19
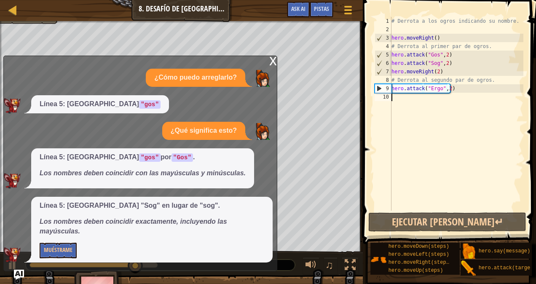
click at [396, 99] on div "# Derrota a los ogros indicando su nombre. hero . moveRight ( ) # Derrota al pr…" at bounding box center [455, 122] width 133 height 211
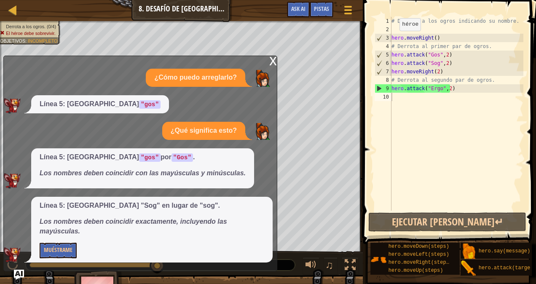
click at [269, 57] on div "x" at bounding box center [273, 60] width 8 height 8
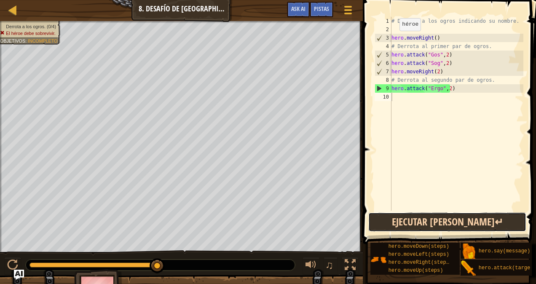
click at [419, 225] on button "Ejecutar [PERSON_NAME]↵" at bounding box center [447, 221] width 158 height 19
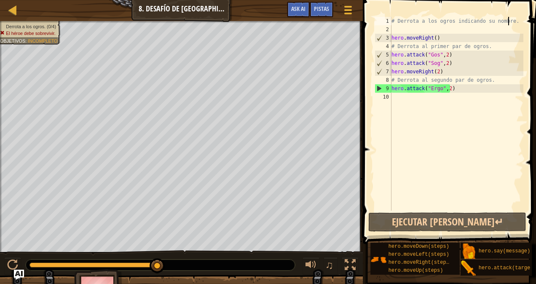
click at [507, 21] on div "# Derrota a los ogros indicando su nombre. hero . moveRight ( ) # Derrota al pr…" at bounding box center [455, 122] width 133 height 211
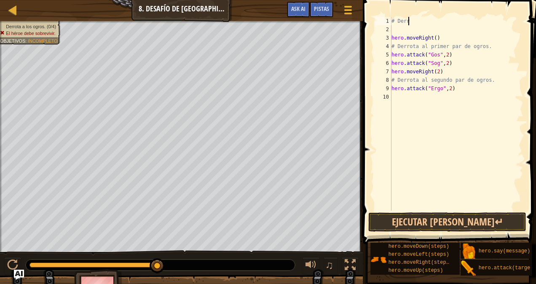
type textarea "#"
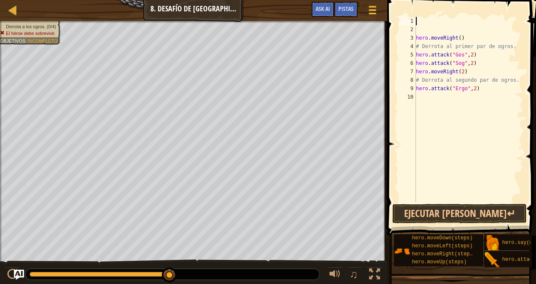
type textarea "h"
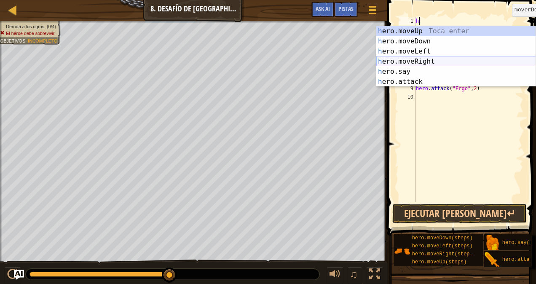
click at [420, 63] on div "h ero.moveUp Toca enter h ero.moveDown Toca enter h ero.moveLeft Toca enter h e…" at bounding box center [456, 66] width 160 height 81
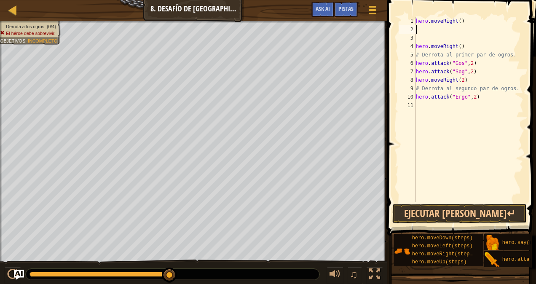
click at [429, 30] on div "hero . moveRight ( ) hero . moveRight ( ) # Derrota al primer par de [PERSON_NA…" at bounding box center [468, 118] width 109 height 202
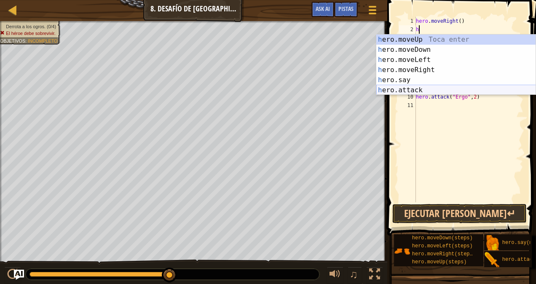
click at [435, 91] on div "h ero.moveUp Toca enter h ero.moveDown Toca enter h ero.moveLeft Toca enter h e…" at bounding box center [456, 75] width 160 height 81
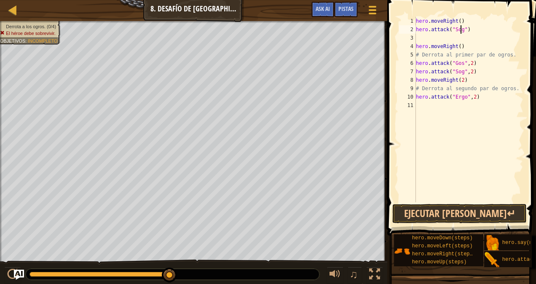
scroll to position [4, 3]
type textarea "hero.attack("Sog,2")"
click at [420, 36] on div "hero . moveRight ( ) hero . attack ( "Sog,2" ) hero . moveRight ( ) # Derrota a…" at bounding box center [468, 118] width 109 height 202
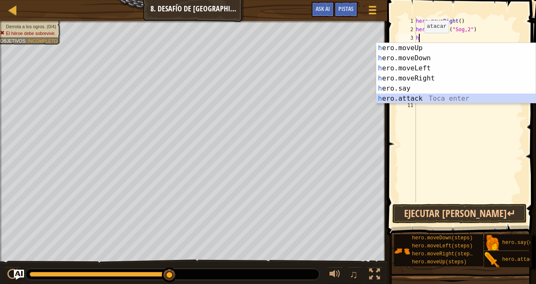
click at [414, 97] on div "h ero.moveUp Toca enter h ero.moveDown Toca enter h ero.moveLeft Toca enter h e…" at bounding box center [456, 83] width 160 height 81
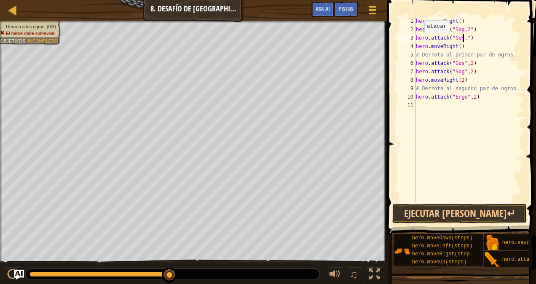
scroll to position [4, 4]
click at [457, 47] on div "hero . moveRight ( ) hero . attack ( "Sog,2" ) hero . attack ( "Gos,2" ) hero .…" at bounding box center [468, 118] width 109 height 202
click at [508, 55] on div "hero . moveRight ( ) hero . attack ( "Sog,2" ) hero . attack ( "Gos,2" ) hero .…" at bounding box center [468, 118] width 109 height 202
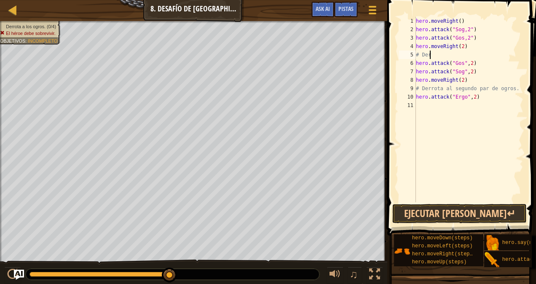
type textarea "#"
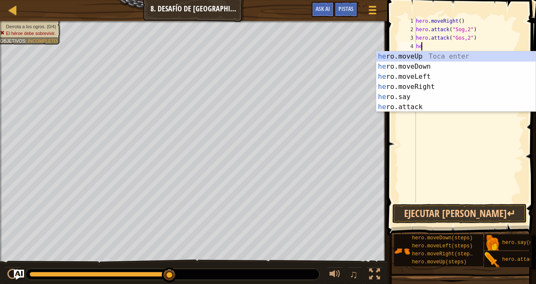
type textarea "h"
click at [429, 87] on div "h ero.moveUp Toca enter h ero.moveDown Toca enter h ero.moveLeft Toca enter h e…" at bounding box center [456, 91] width 160 height 81
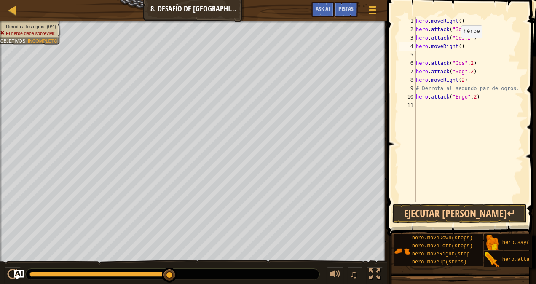
click at [456, 46] on div "hero . moveRight ( ) hero . attack ( "Sog,2" ) hero . attack ( "Gos,2" ) hero .…" at bounding box center [468, 118] width 109 height 202
type textarea "hero.moveRight(2)"
click at [421, 56] on div "hero . moveRight ( ) hero . attack ( "Sog,2" ) hero . attack ( "Gos,2" ) hero .…" at bounding box center [468, 118] width 109 height 202
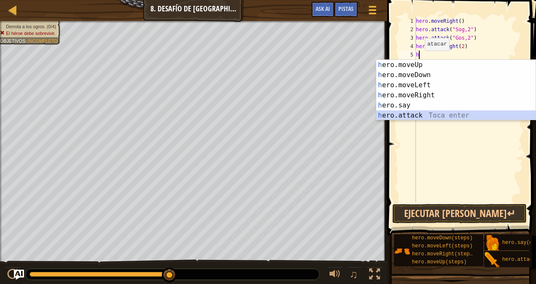
click at [415, 116] on div "h ero.moveUp Toca enter h ero.moveDown Toca enter h ero.moveLeft Toca enter h e…" at bounding box center [456, 100] width 160 height 81
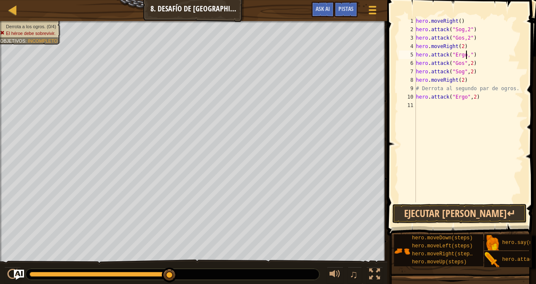
scroll to position [4, 4]
type textarea "hero.attack("Ergo,2")"
click at [447, 209] on button "Ejecutar [PERSON_NAME]↵" at bounding box center [459, 213] width 134 height 19
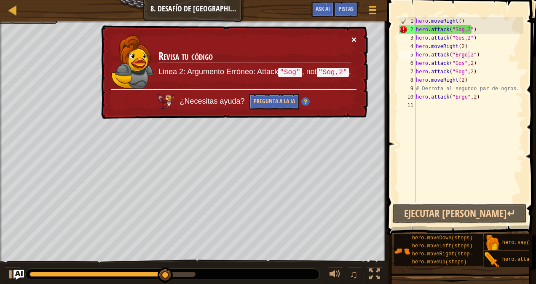
click at [355, 36] on button "×" at bounding box center [353, 39] width 5 height 9
